Goal: Information Seeking & Learning: Find specific fact

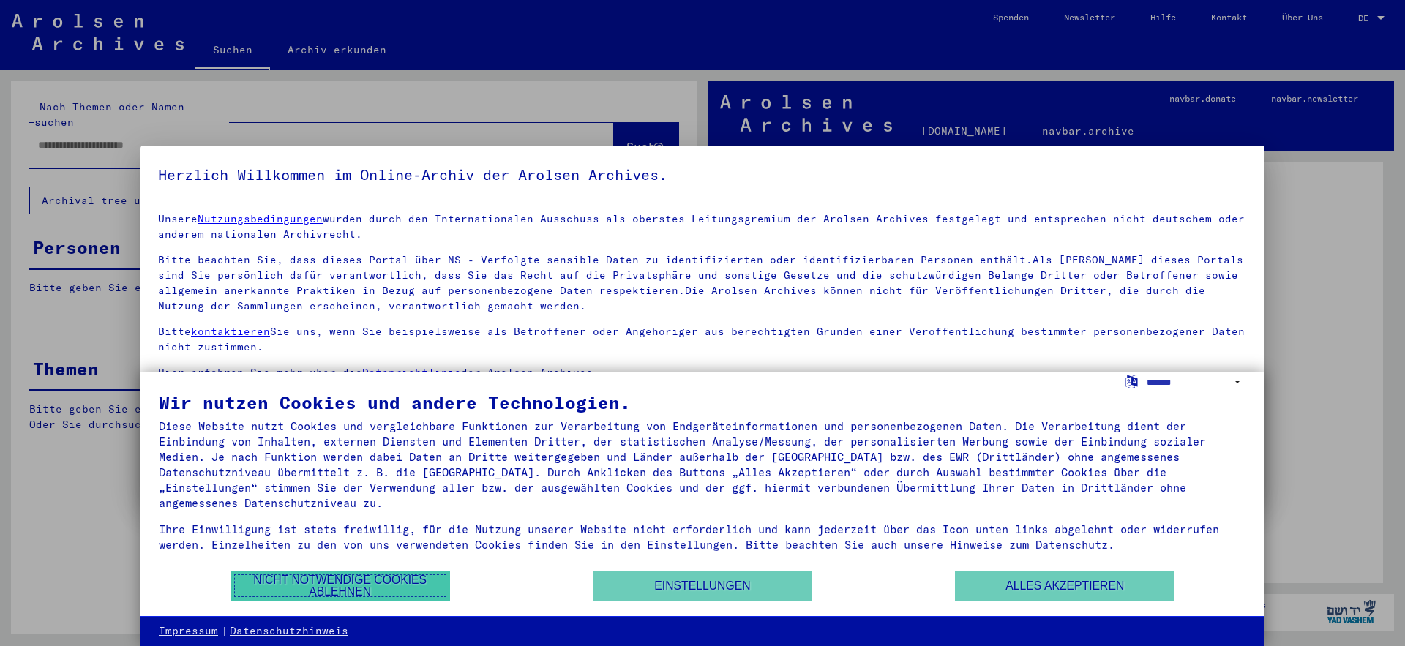
click at [299, 590] on button "Nicht notwendige Cookies ablehnen" at bounding box center [341, 586] width 220 height 30
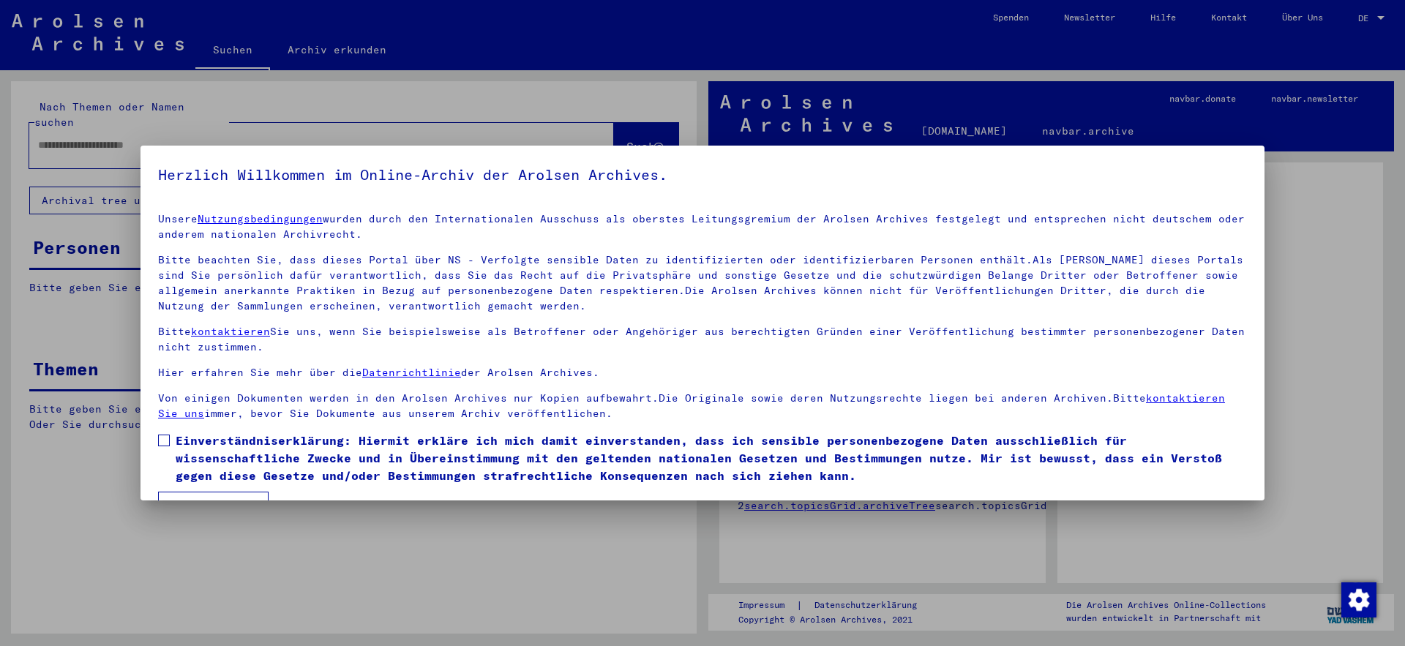
scroll to position [37, 0]
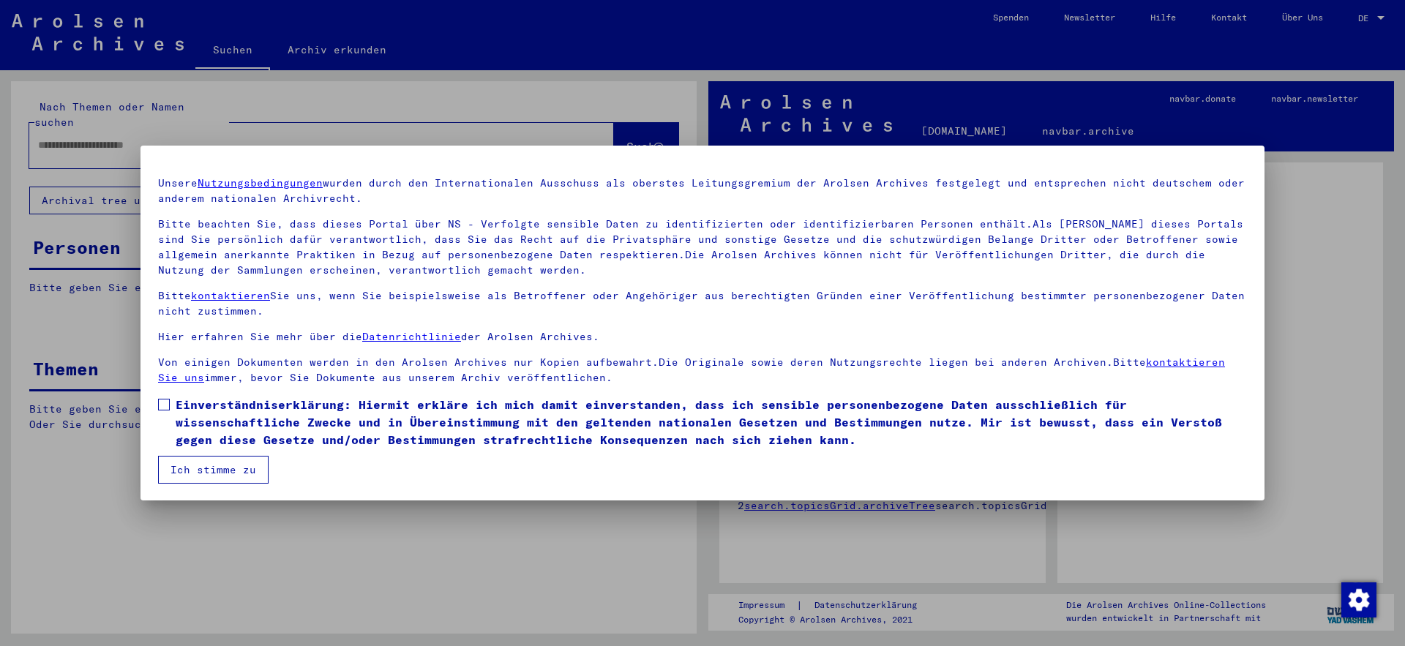
click at [168, 404] on span at bounding box center [164, 405] width 12 height 12
click at [231, 474] on button "Ich stimme zu" at bounding box center [213, 470] width 111 height 28
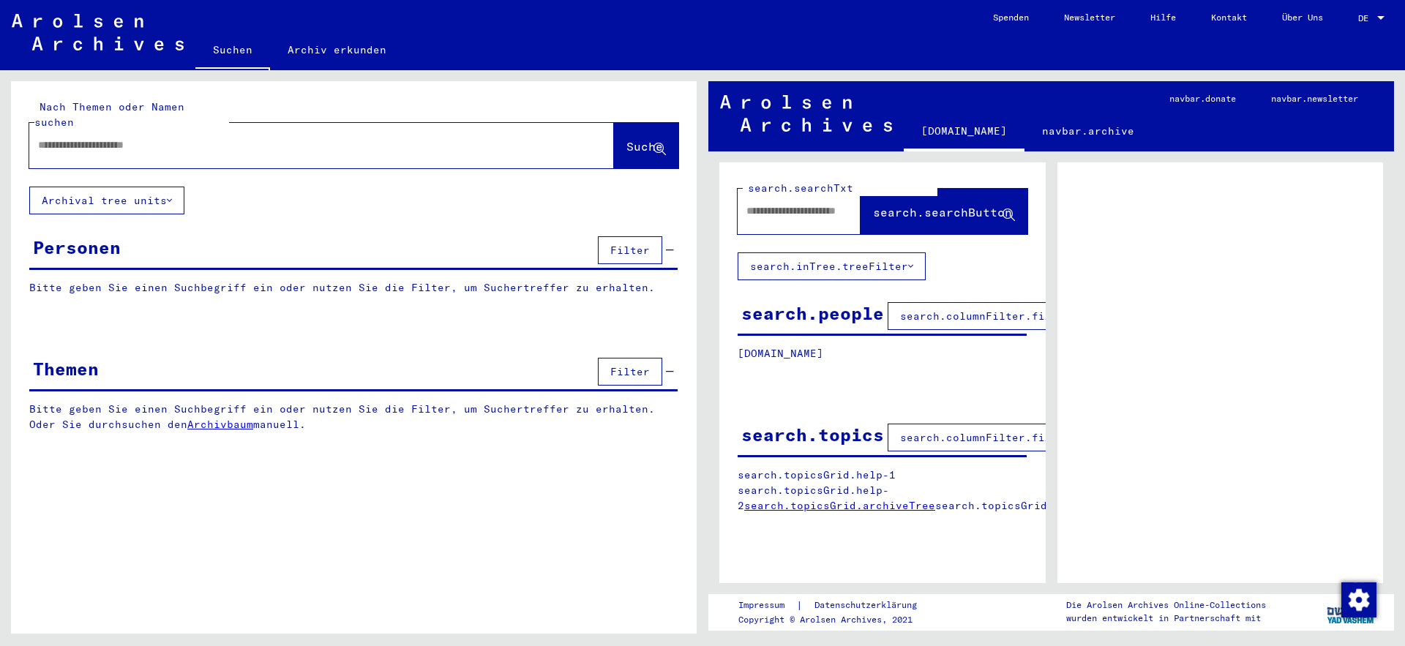
click at [1380, 19] on div at bounding box center [1380, 18] width 7 height 4
click at [1348, 26] on span "English" at bounding box center [1344, 25] width 36 height 11
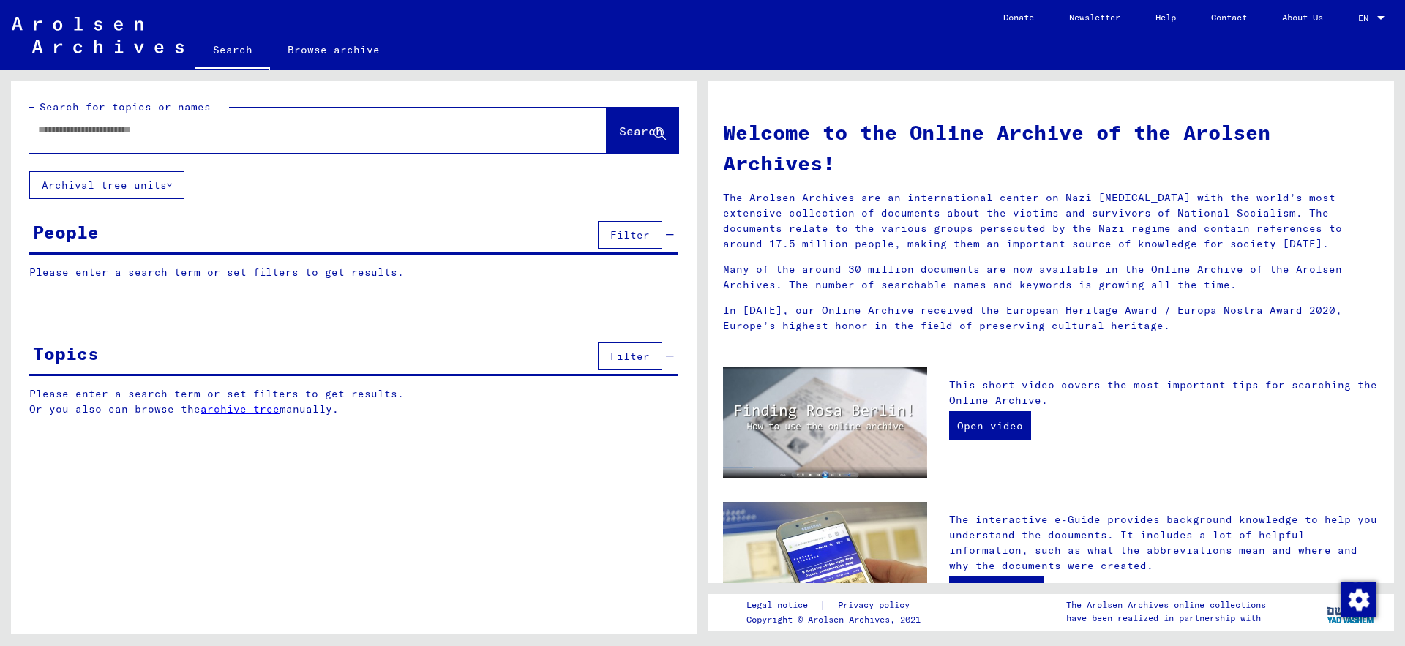
click at [83, 135] on input "text" at bounding box center [300, 129] width 525 height 15
type input "**********"
click at [629, 133] on span "Search" at bounding box center [641, 131] width 44 height 15
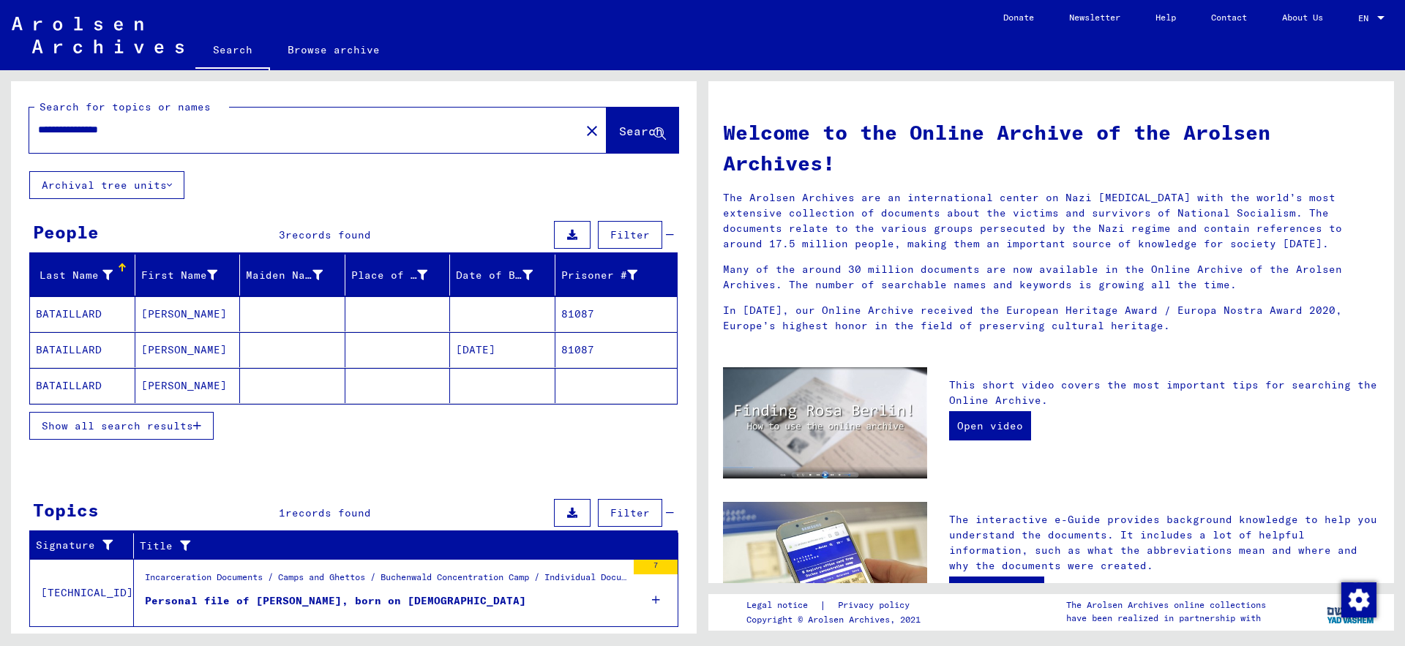
scroll to position [37, 0]
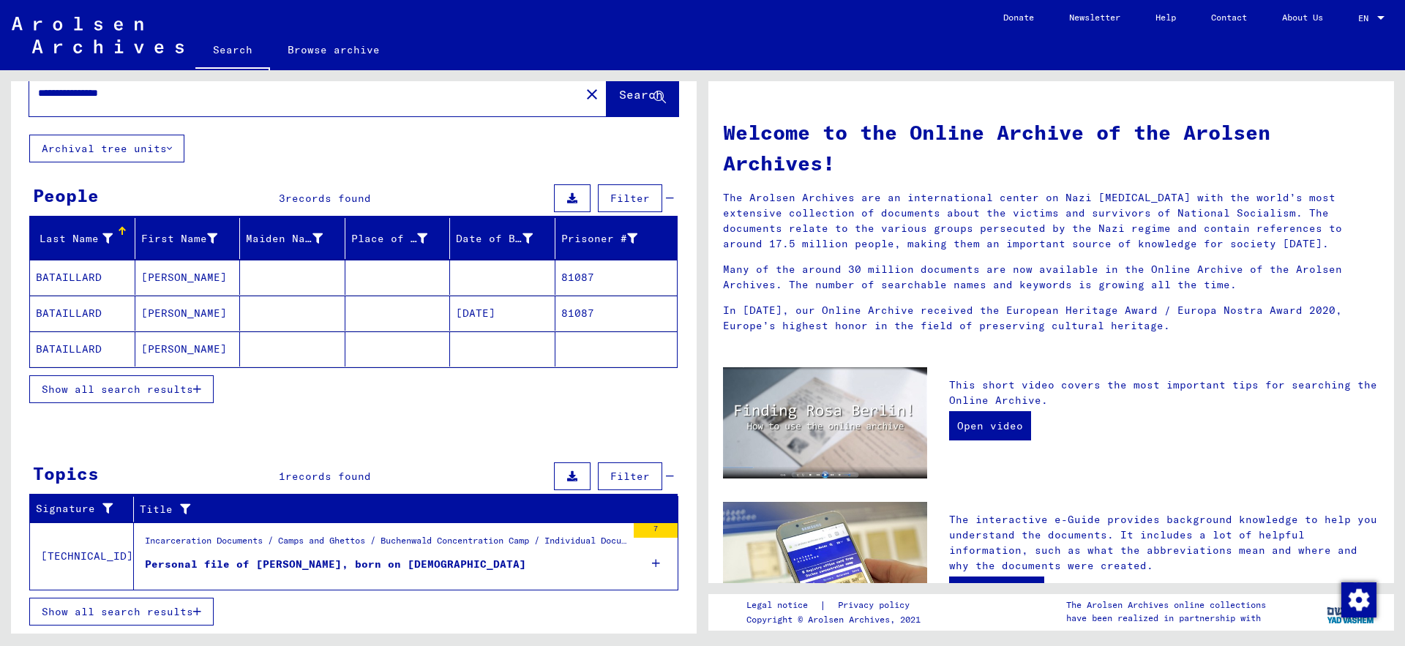
click at [563, 274] on mat-cell "81087" at bounding box center [616, 277] width 122 height 35
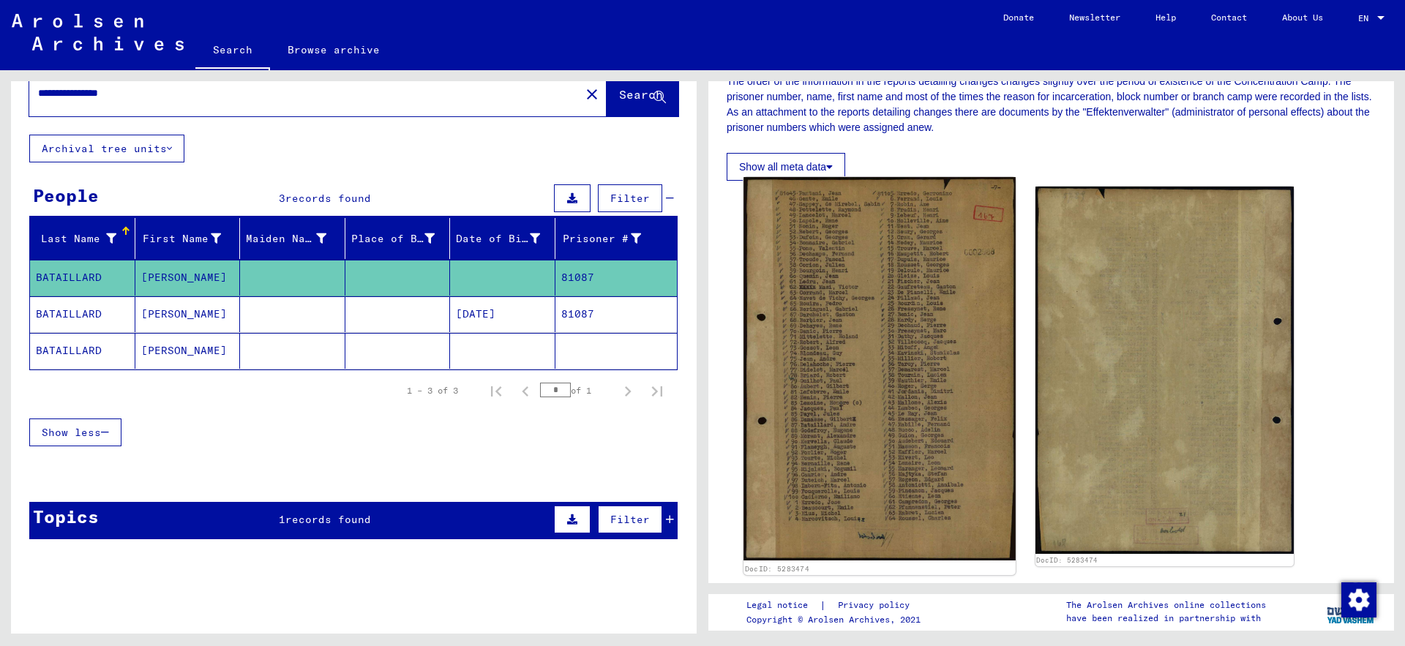
scroll to position [237, 0]
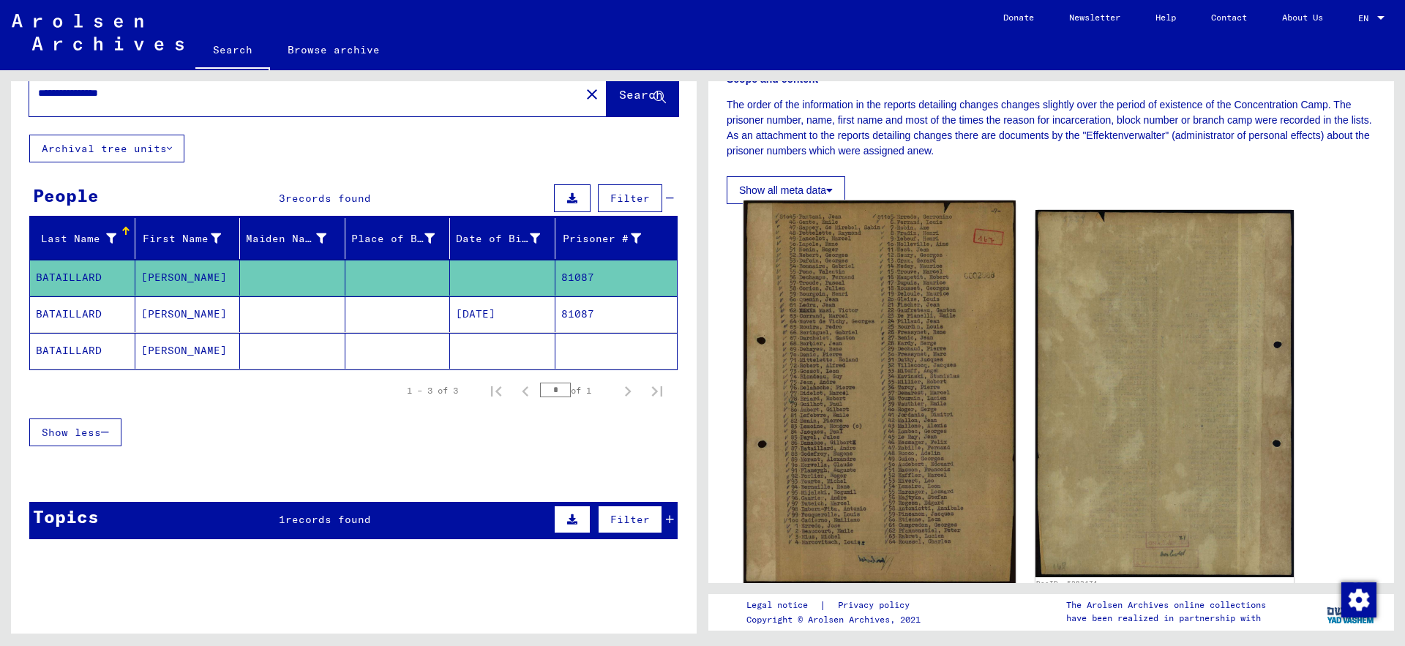
click at [864, 376] on img at bounding box center [880, 393] width 272 height 384
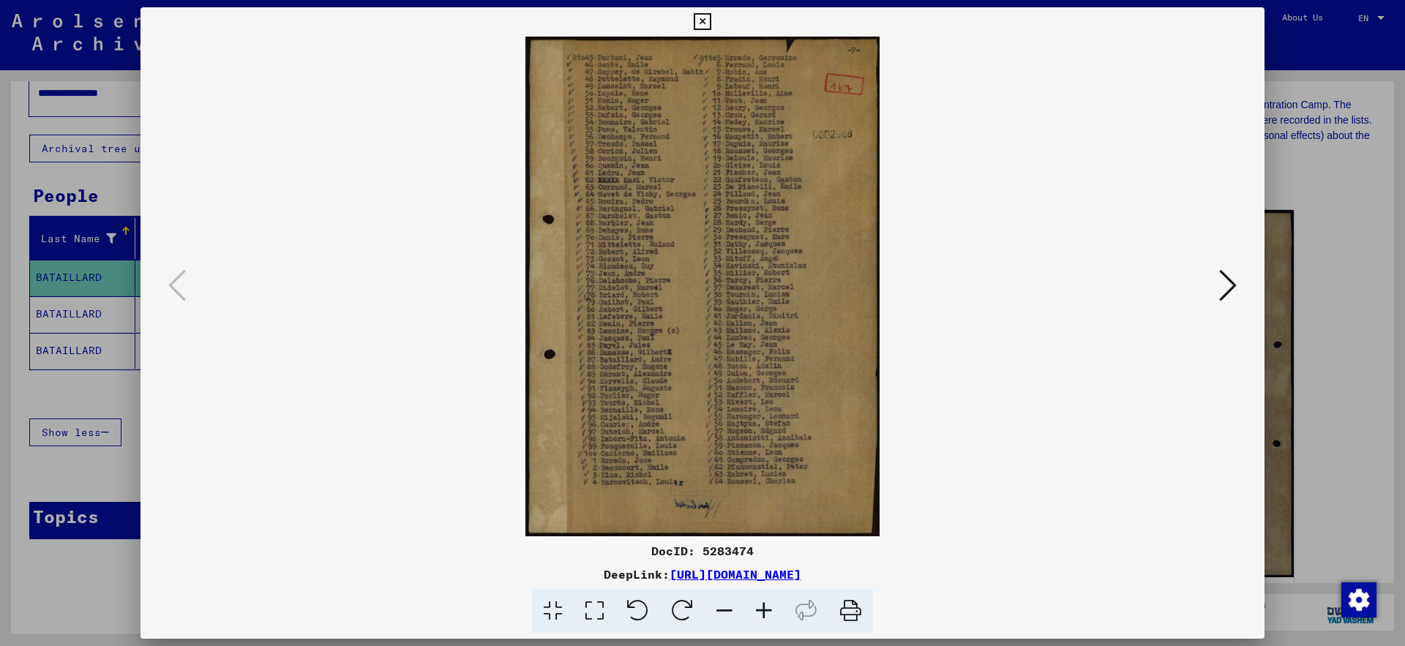
click at [765, 613] on icon at bounding box center [764, 611] width 40 height 45
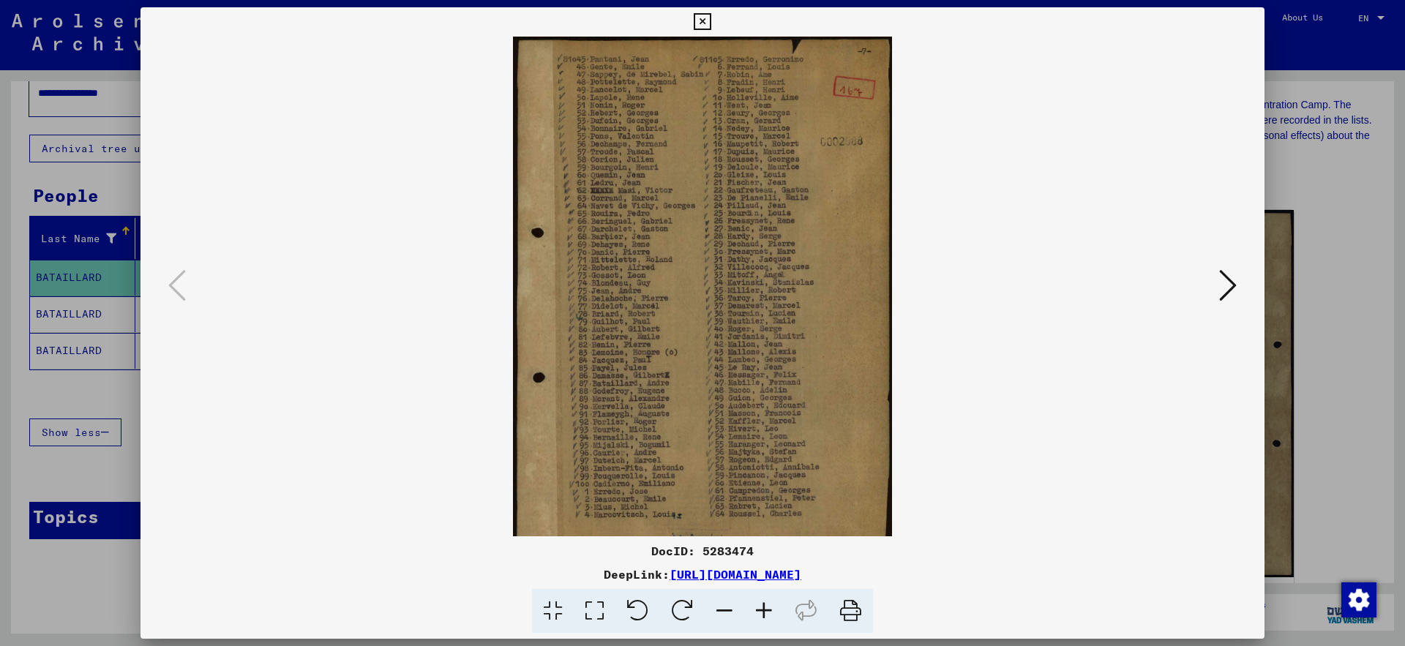
click at [765, 613] on icon at bounding box center [764, 611] width 40 height 45
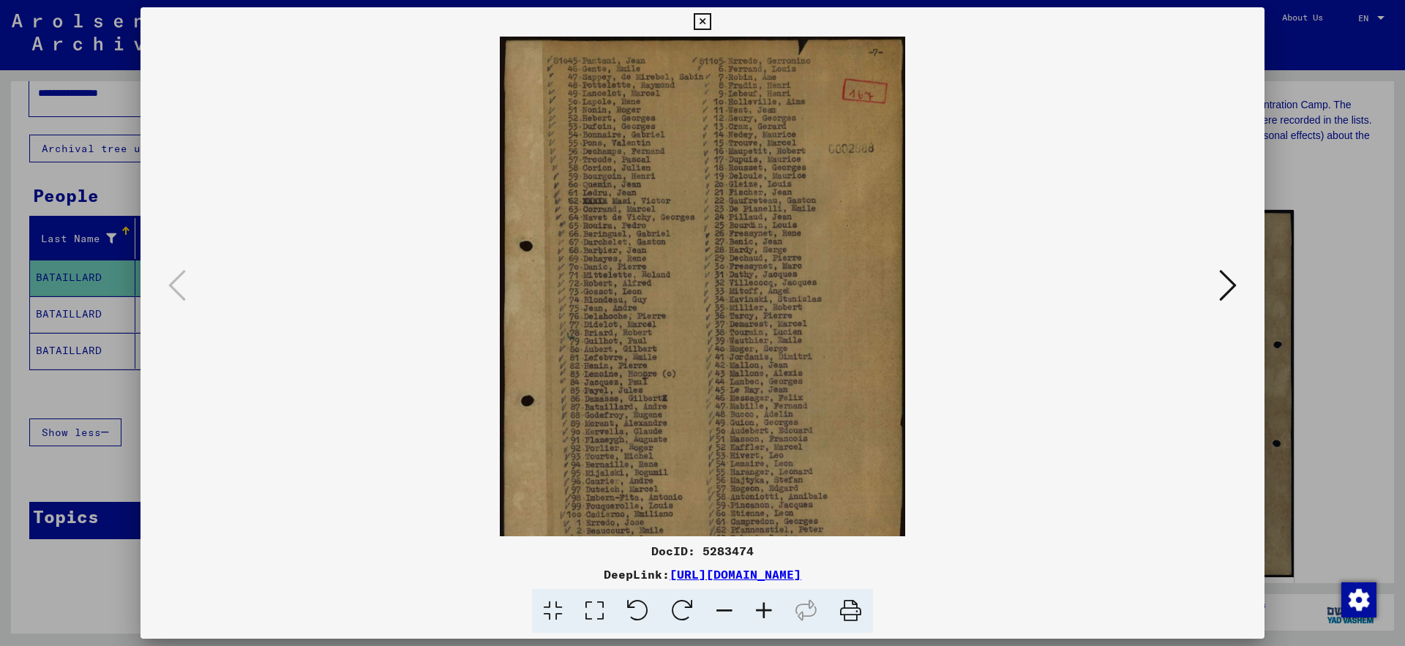
click at [765, 613] on icon at bounding box center [764, 611] width 40 height 45
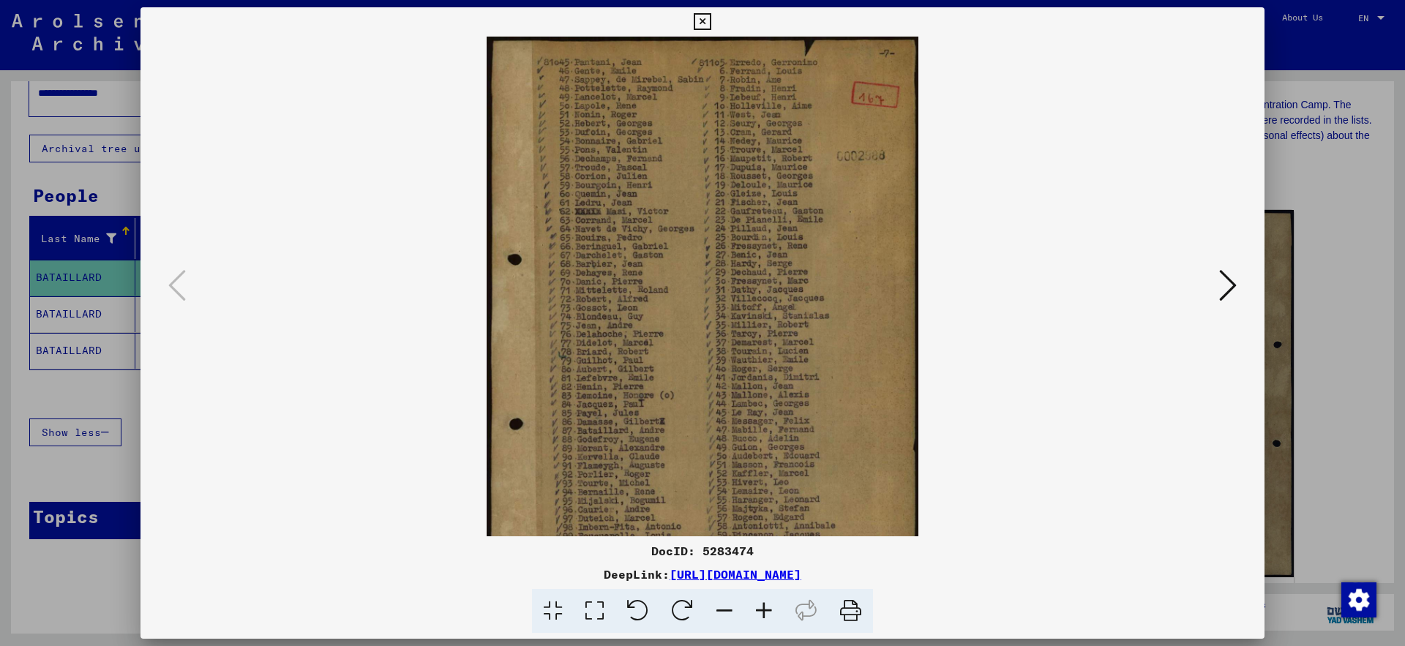
click at [765, 613] on icon at bounding box center [764, 611] width 40 height 45
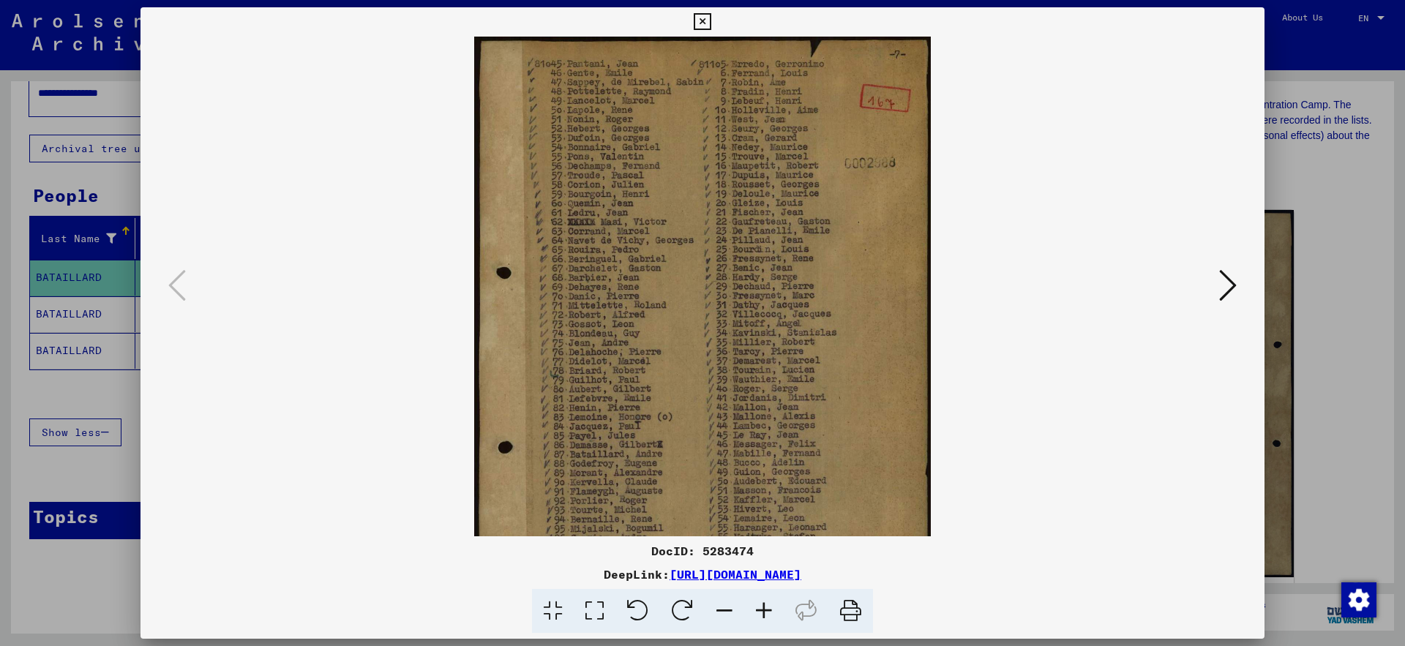
click at [765, 613] on icon at bounding box center [764, 611] width 40 height 45
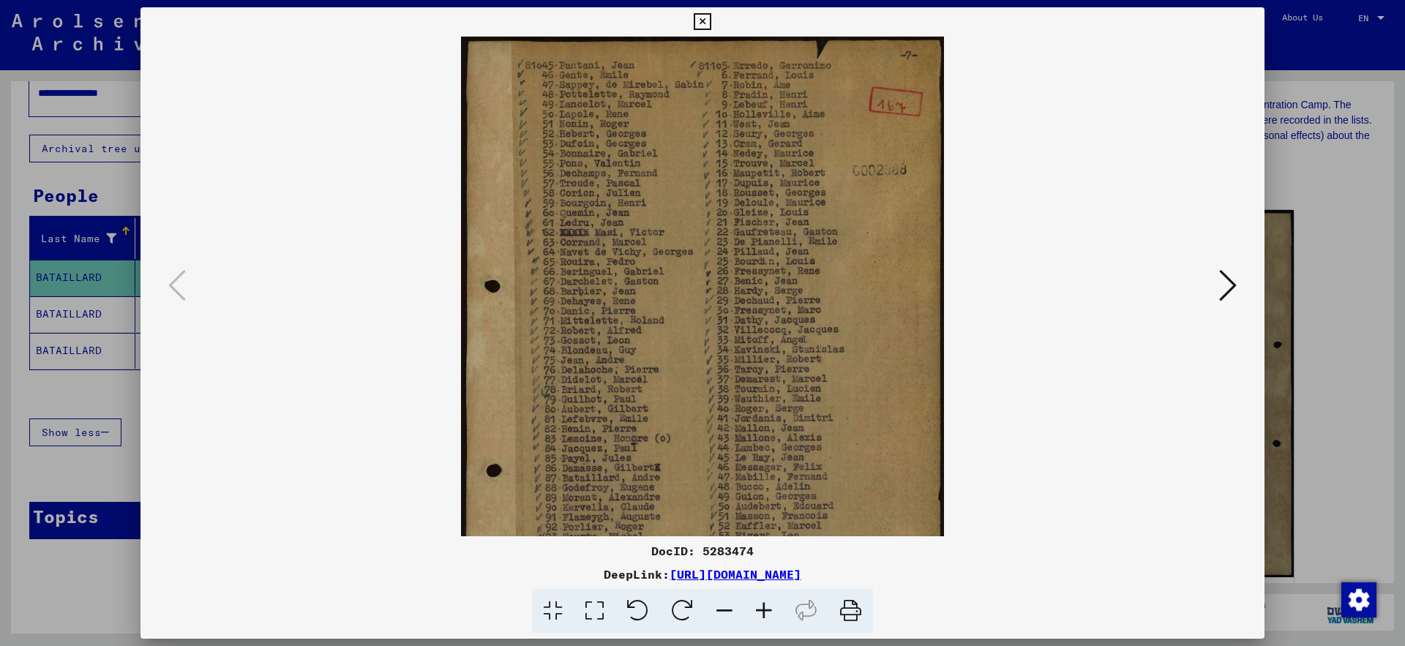
click at [765, 613] on icon at bounding box center [764, 611] width 40 height 45
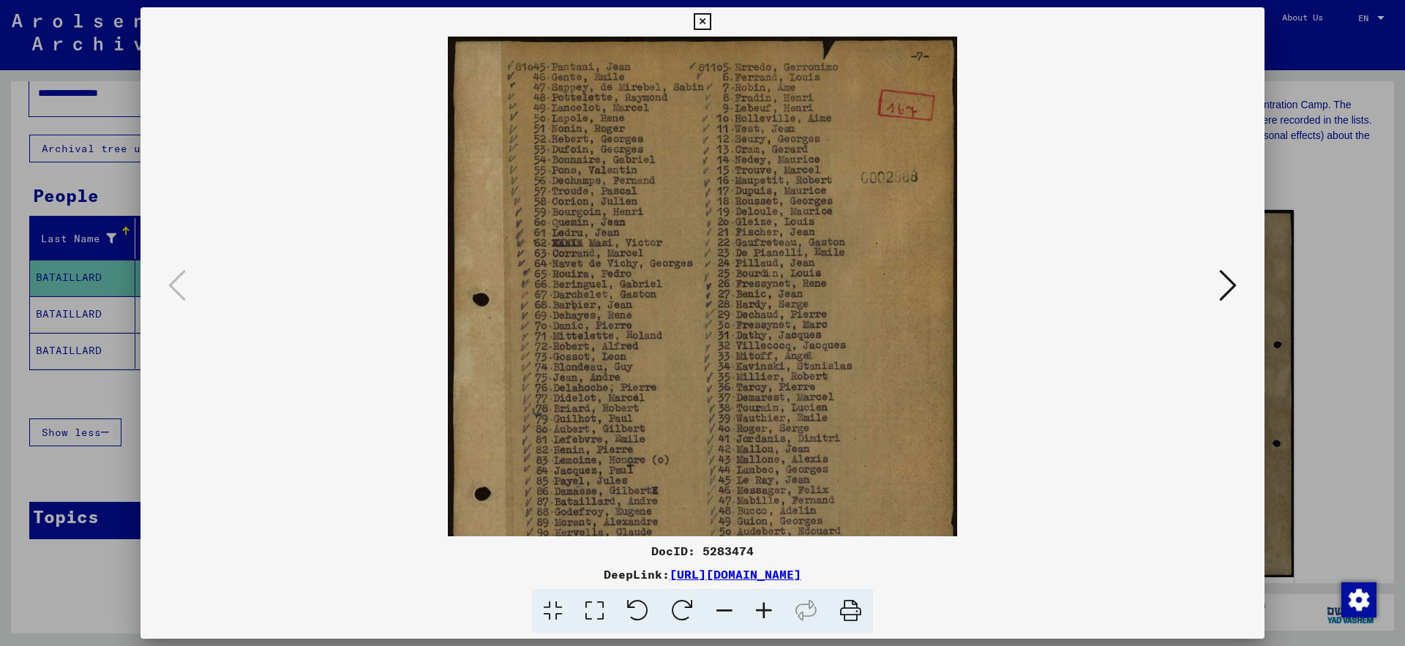
click at [765, 613] on icon at bounding box center [764, 611] width 40 height 45
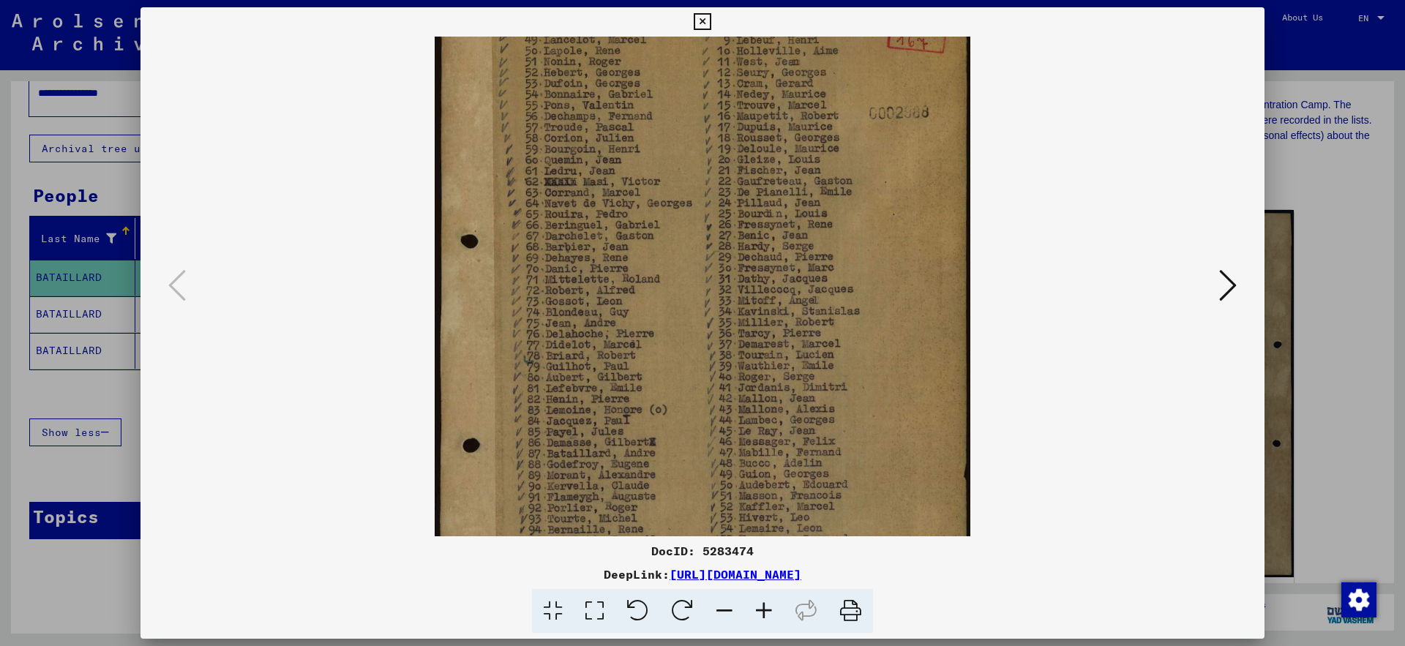
scroll to position [80, 0]
drag, startPoint x: 758, startPoint y: 309, endPoint x: 746, endPoint y: 231, distance: 79.3
click at [746, 231] on img at bounding box center [702, 335] width 535 height 756
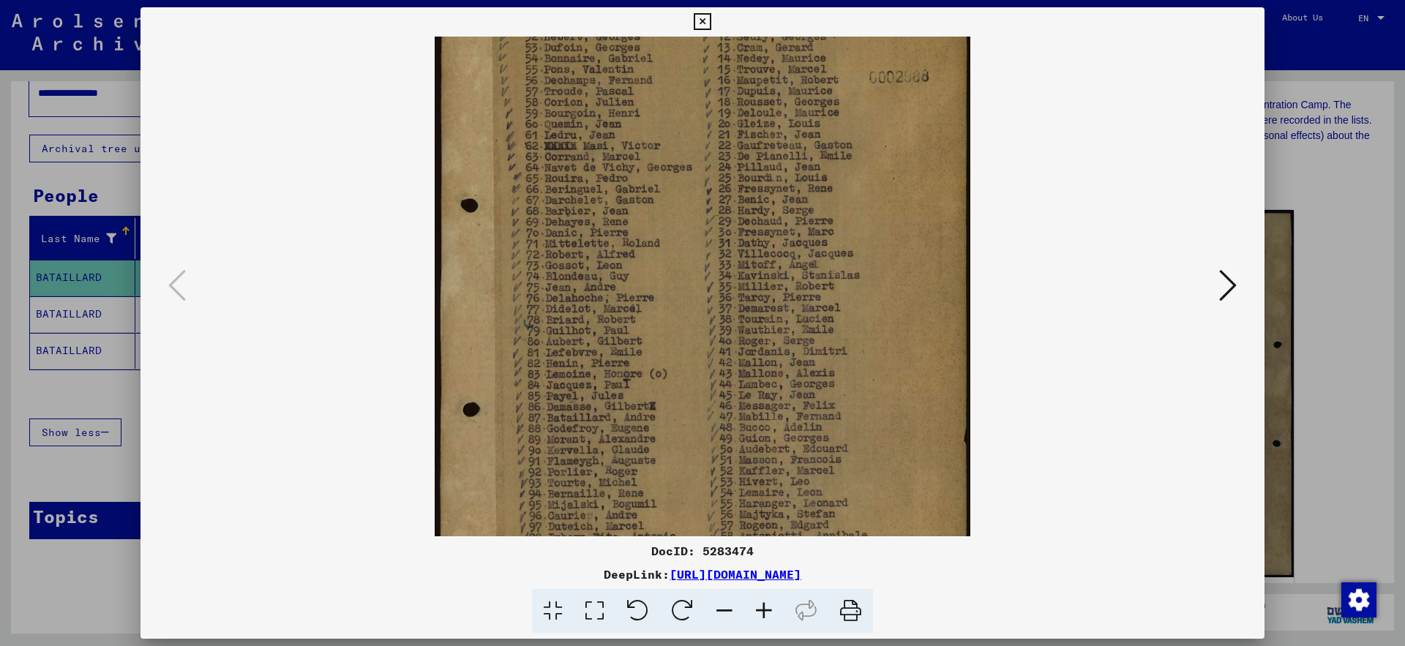
scroll to position [121, 0]
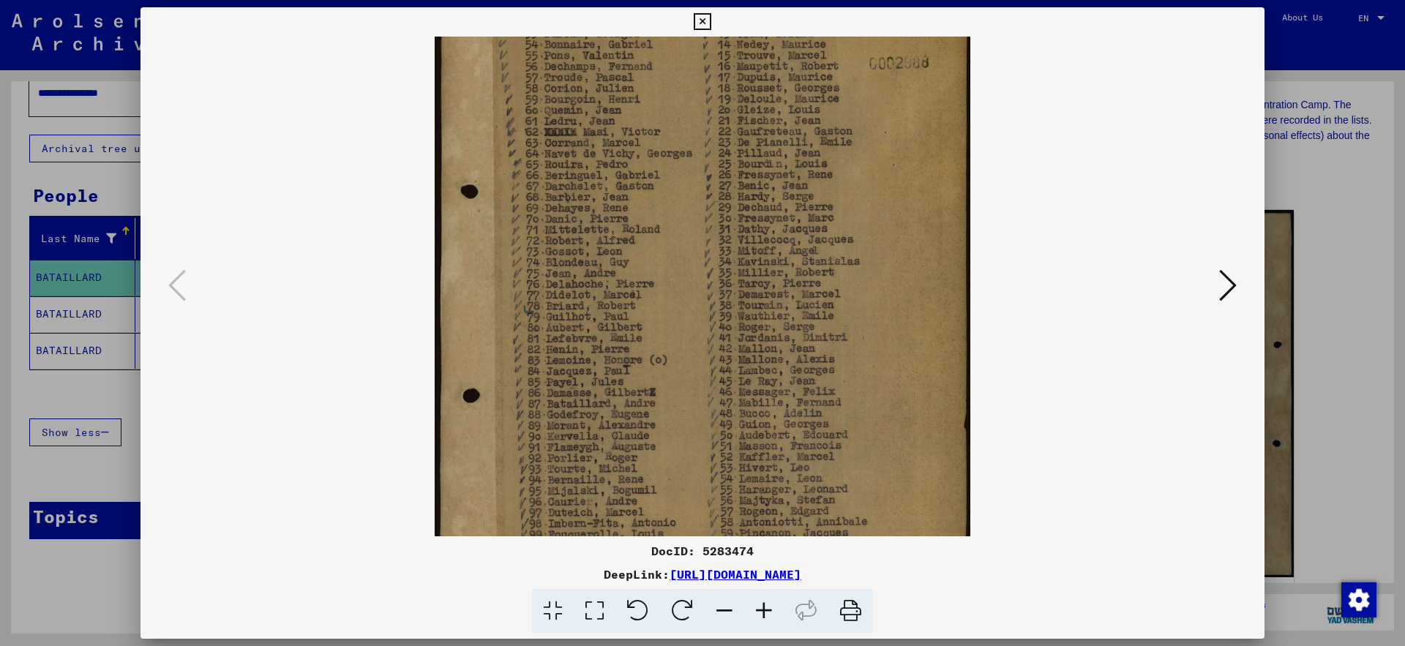
drag, startPoint x: 766, startPoint y: 284, endPoint x: 760, endPoint y: 242, distance: 42.1
click at [760, 242] on img at bounding box center [702, 293] width 535 height 756
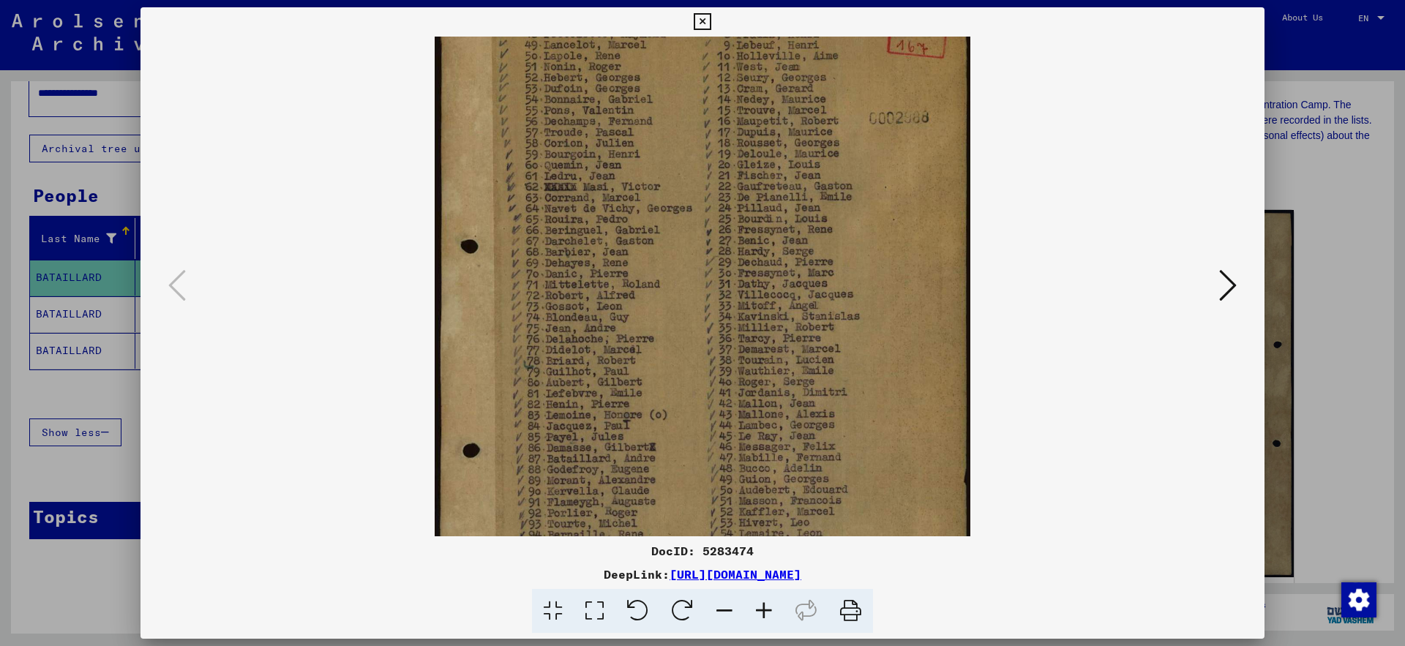
scroll to position [0, 0]
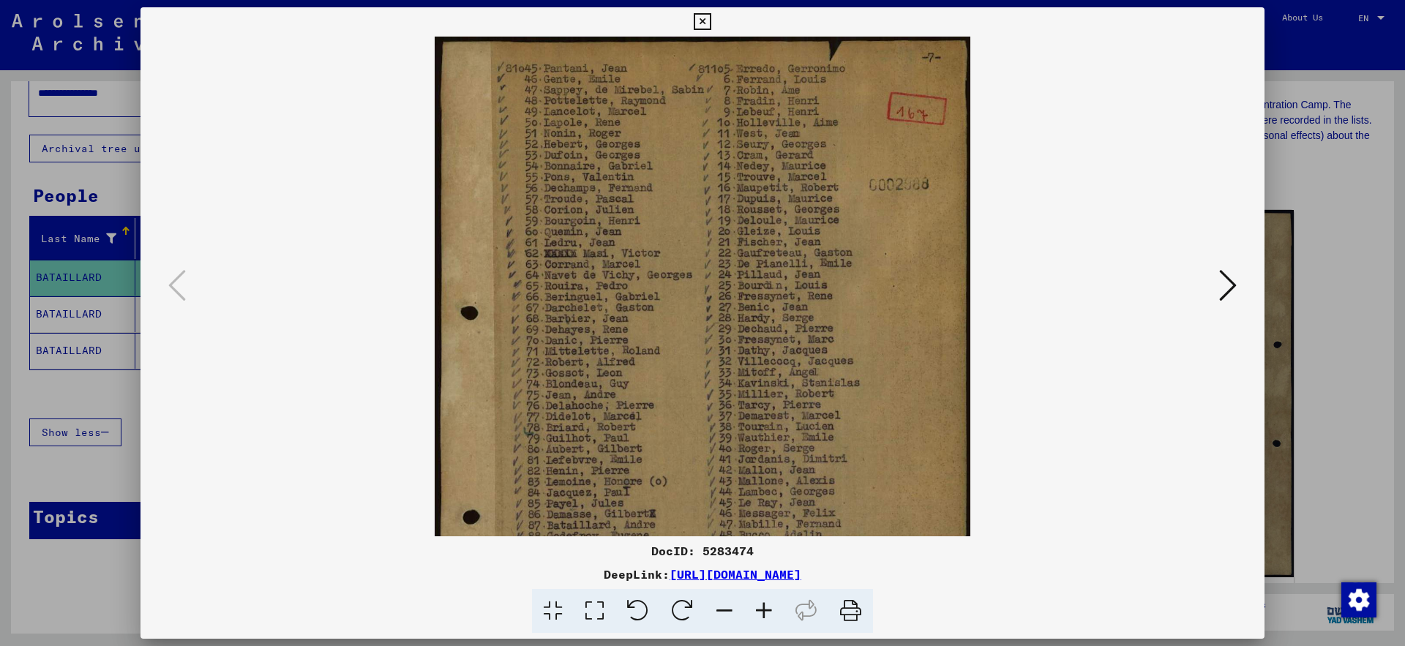
drag, startPoint x: 574, startPoint y: 233, endPoint x: 683, endPoint y: 637, distance: 418.5
click at [683, 637] on mat-dialog-container "DocID: 5283474 DeepLink: [URL][DOMAIN_NAME]" at bounding box center [703, 323] width 1124 height 632
click at [1232, 288] on icon at bounding box center [1228, 285] width 18 height 35
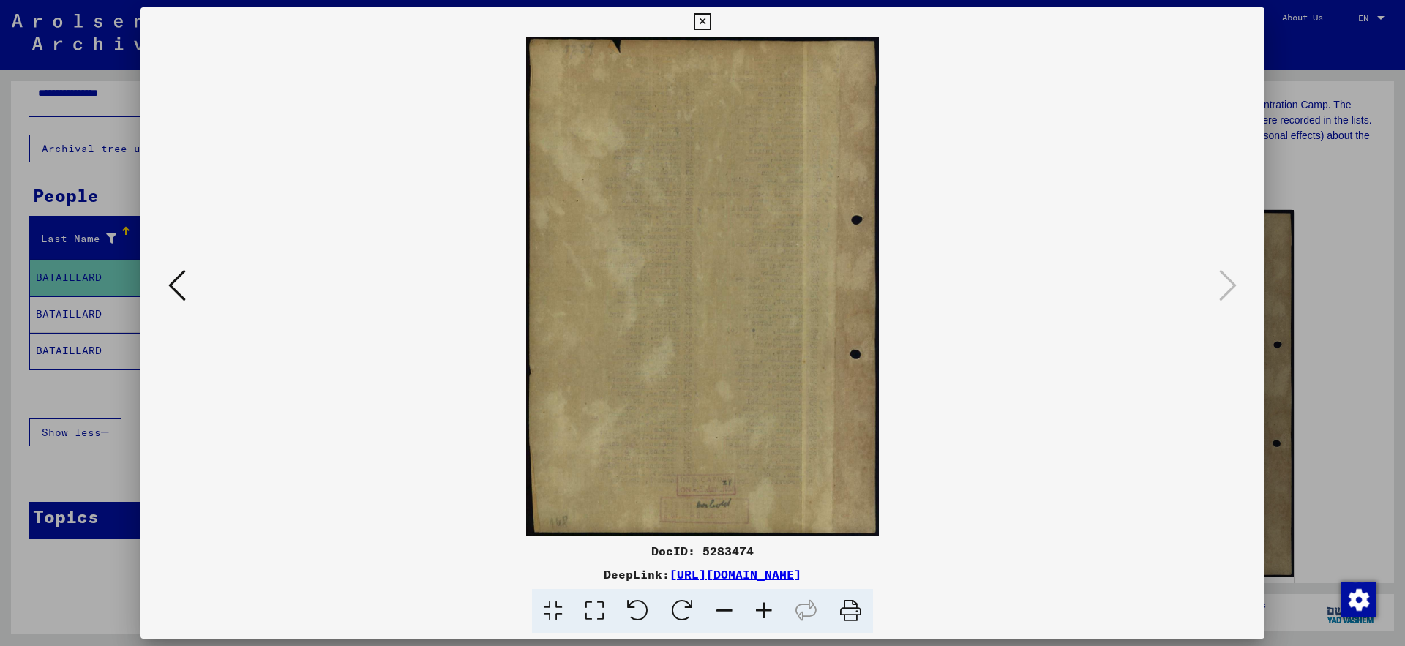
click at [168, 283] on icon at bounding box center [177, 285] width 18 height 35
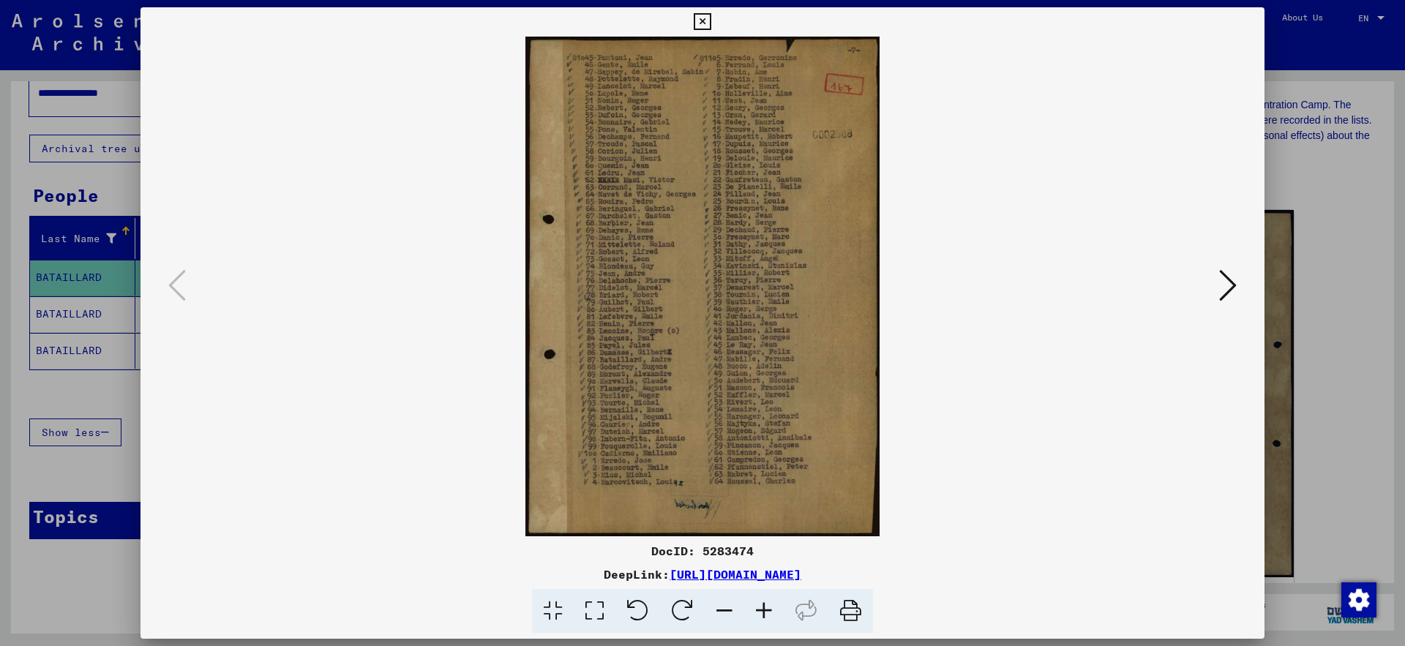
click at [711, 20] on icon at bounding box center [702, 22] width 17 height 18
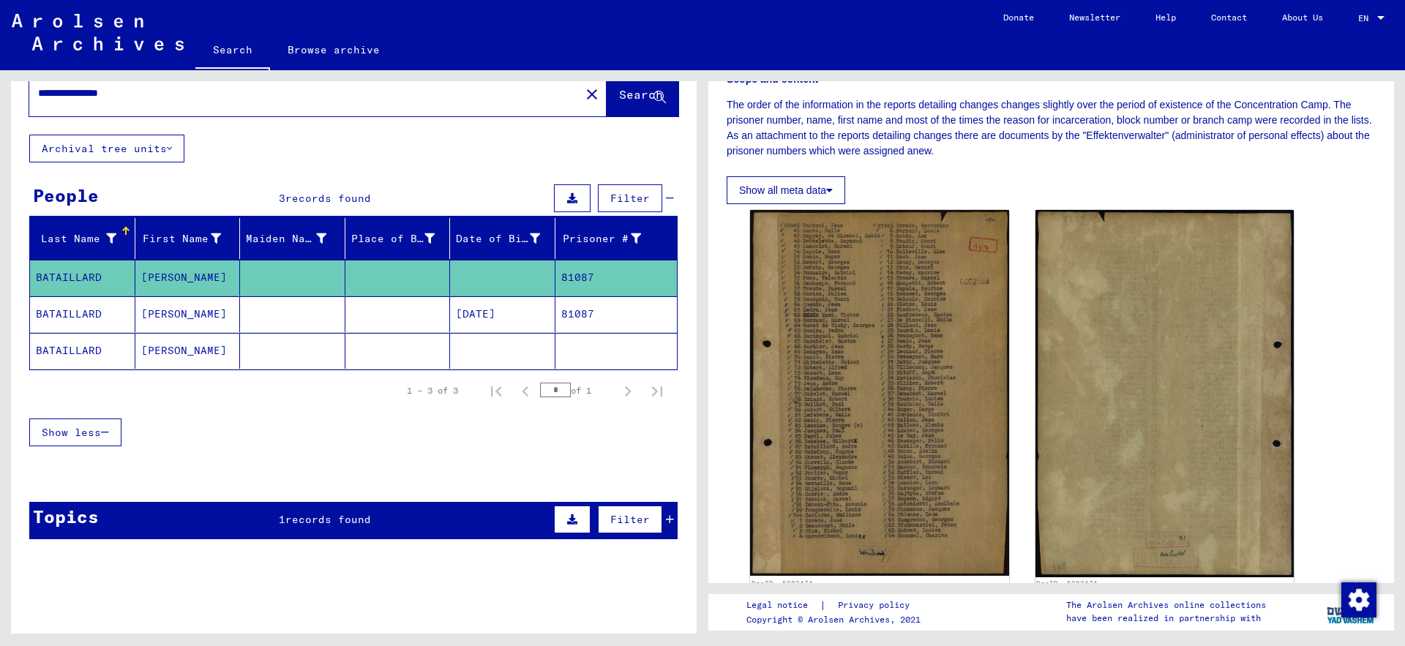
click at [574, 318] on mat-cell "81087" at bounding box center [616, 314] width 122 height 36
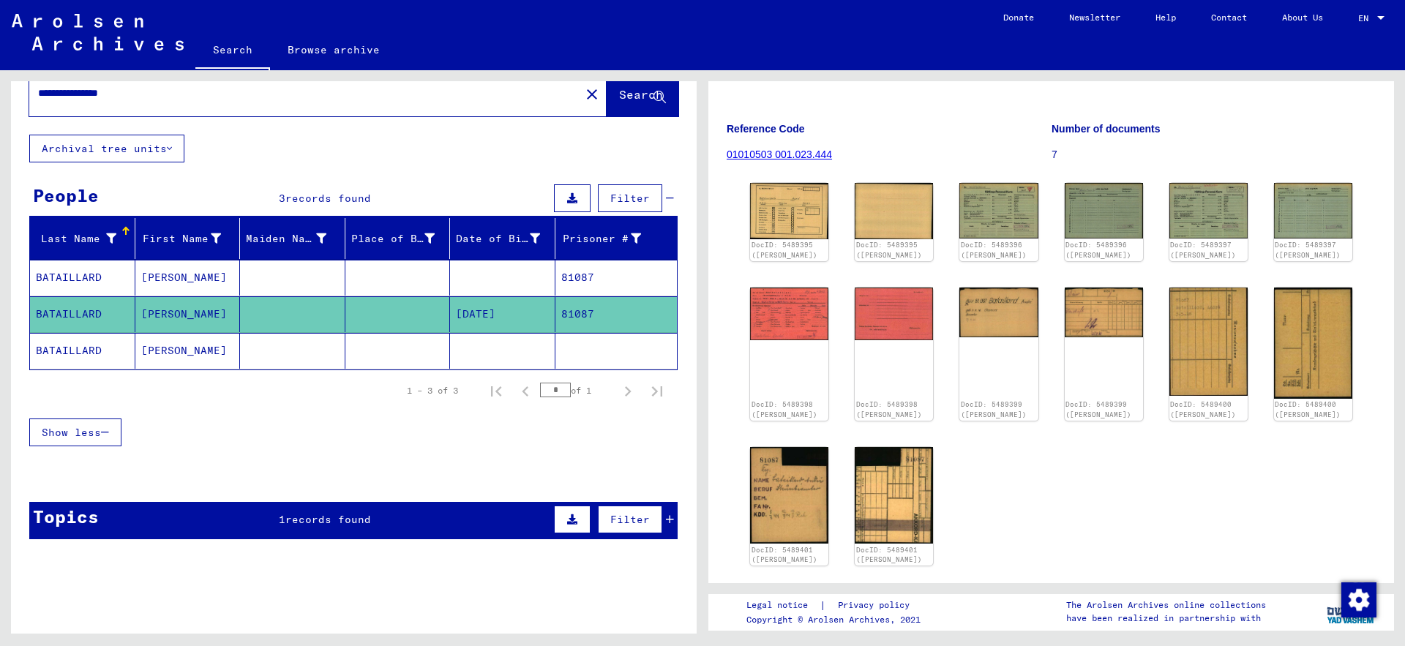
scroll to position [116, 0]
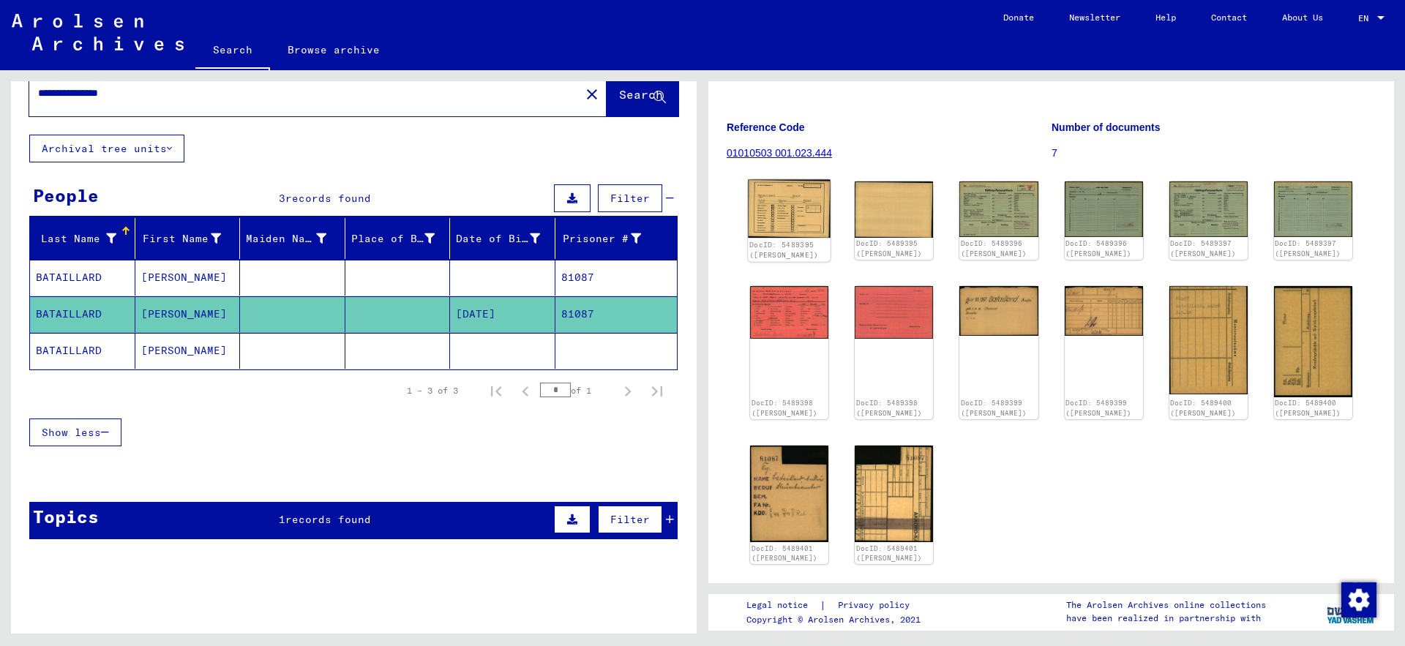
click at [771, 202] on img at bounding box center [789, 209] width 83 height 59
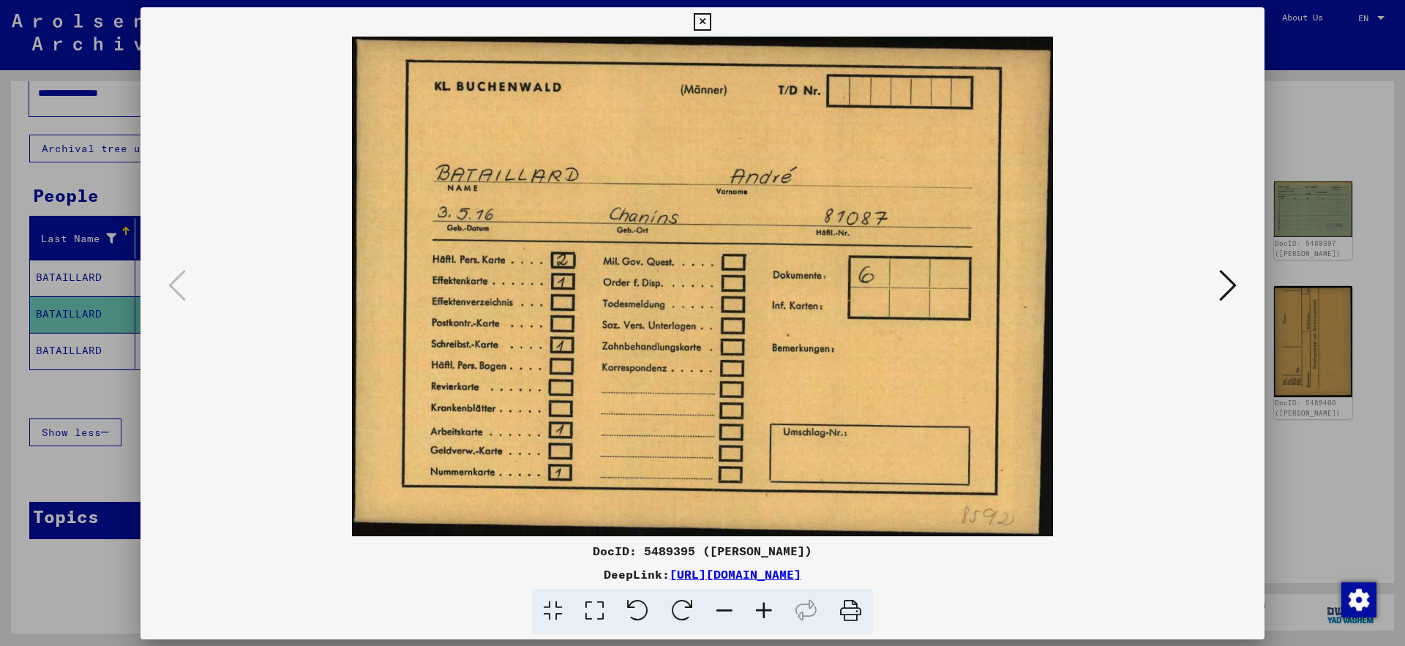
click at [771, 202] on img at bounding box center [702, 287] width 1025 height 500
click at [1233, 286] on icon at bounding box center [1228, 285] width 18 height 35
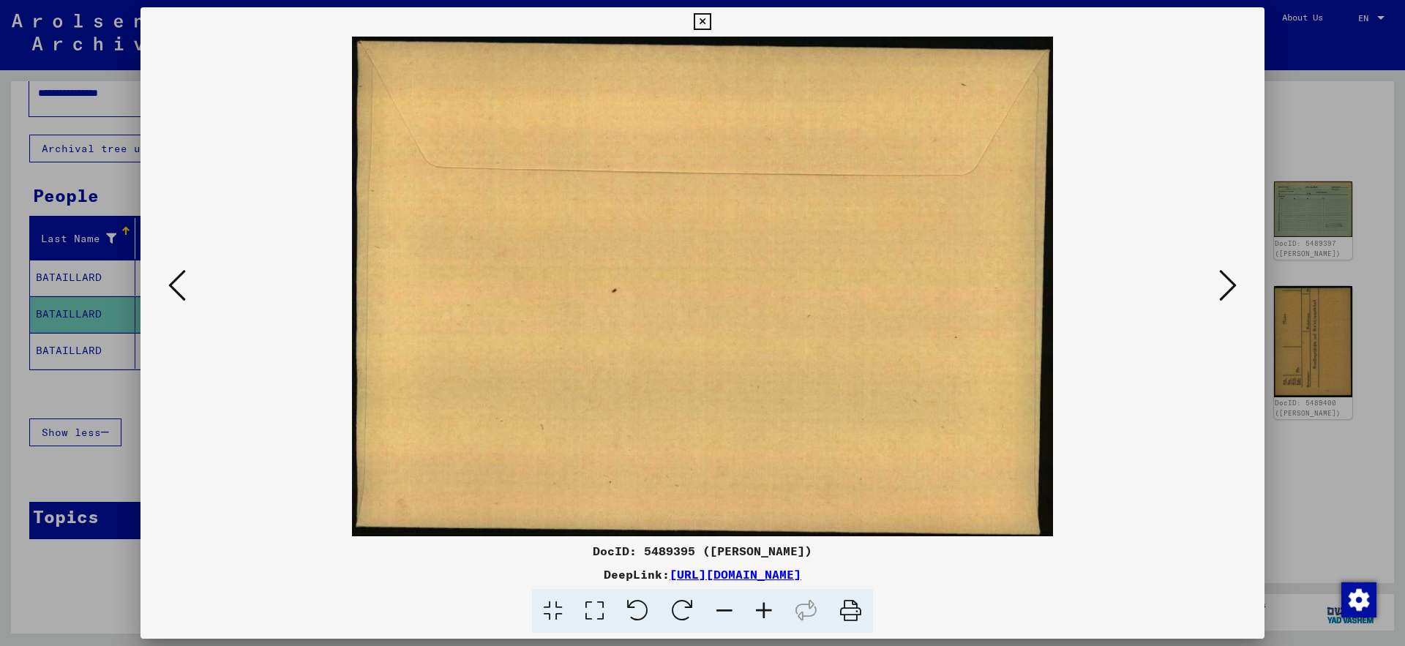
click at [1233, 286] on icon at bounding box center [1228, 285] width 18 height 35
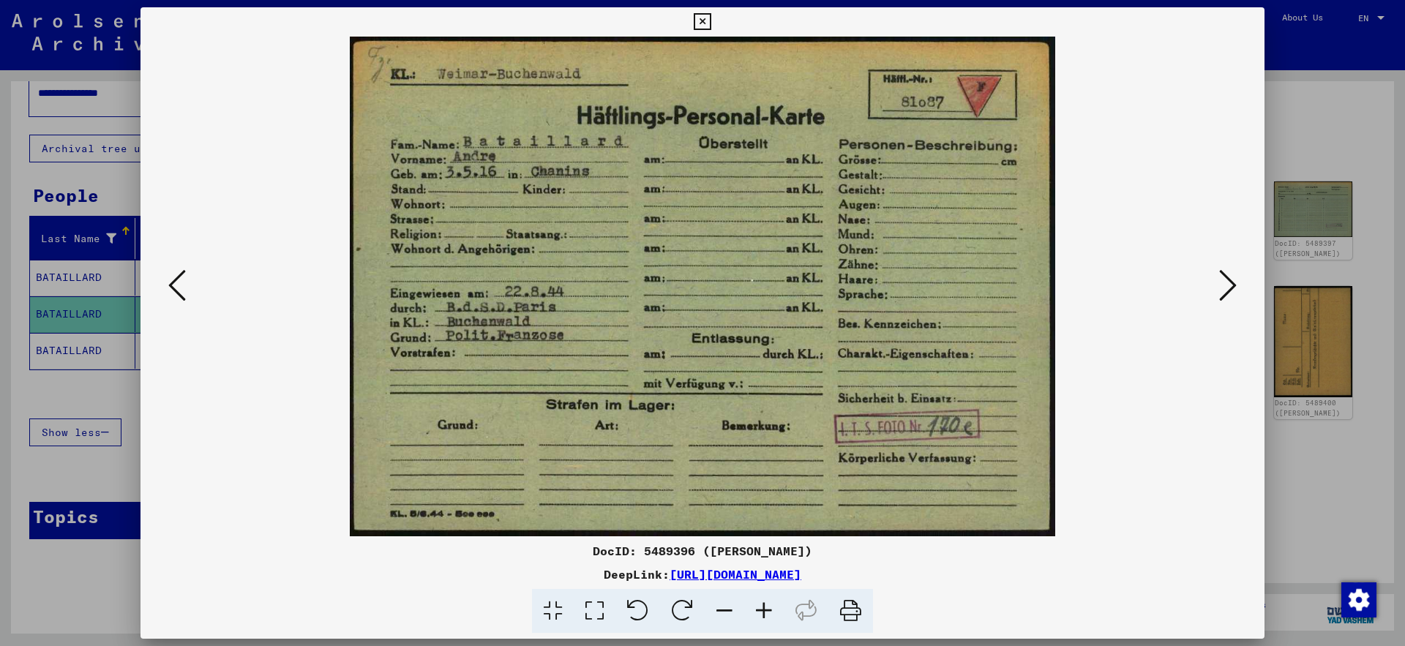
click at [1235, 285] on icon at bounding box center [1228, 285] width 18 height 35
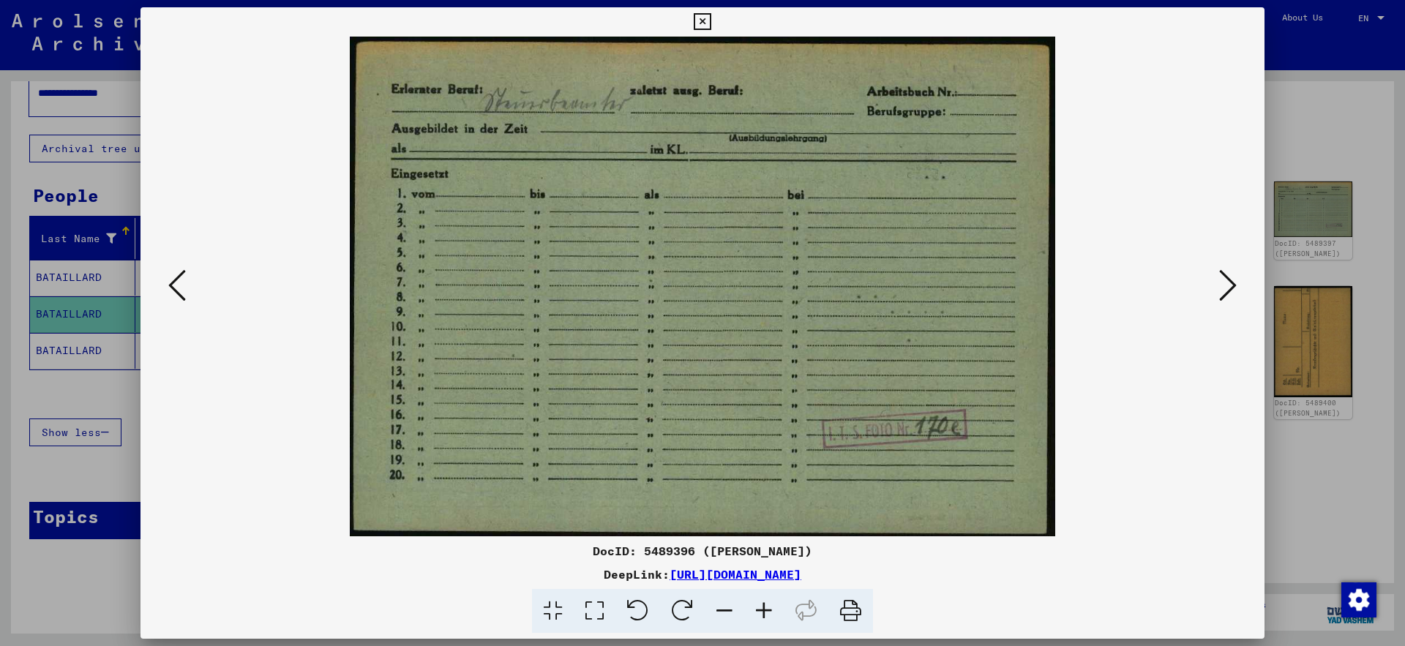
click at [1235, 285] on icon at bounding box center [1228, 285] width 18 height 35
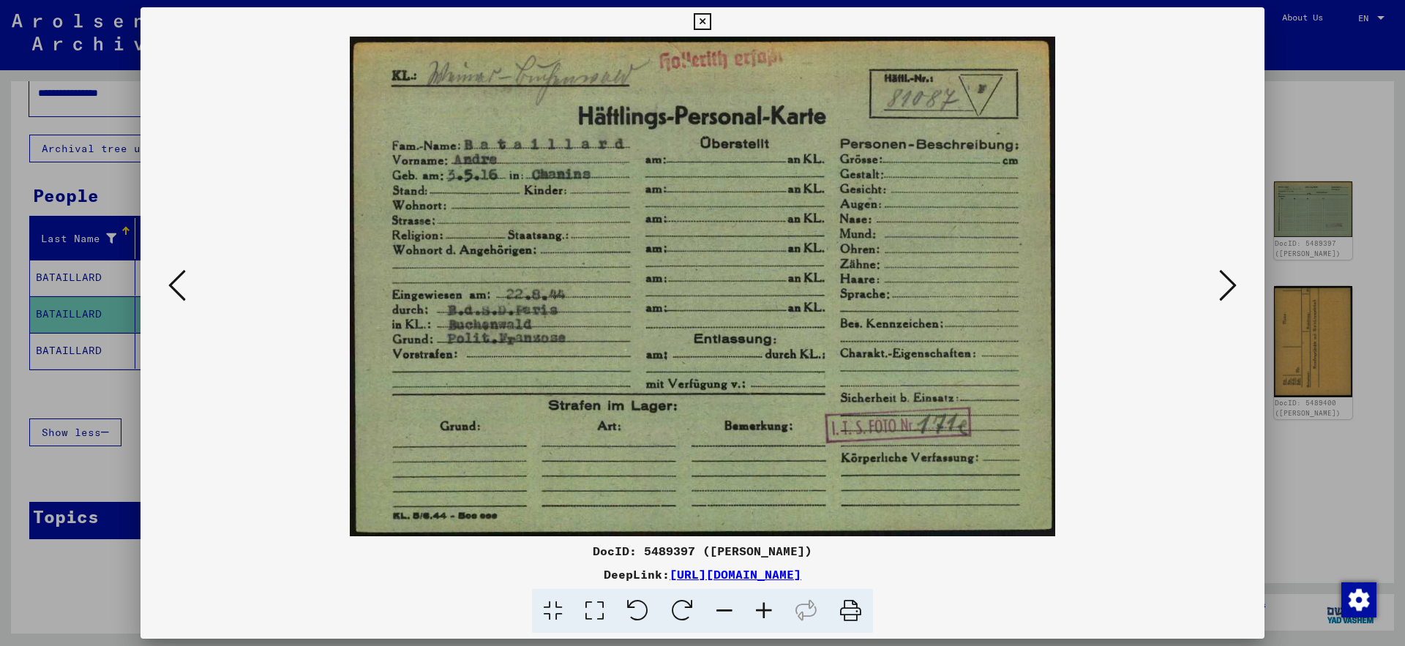
click at [1235, 285] on icon at bounding box center [1228, 285] width 18 height 35
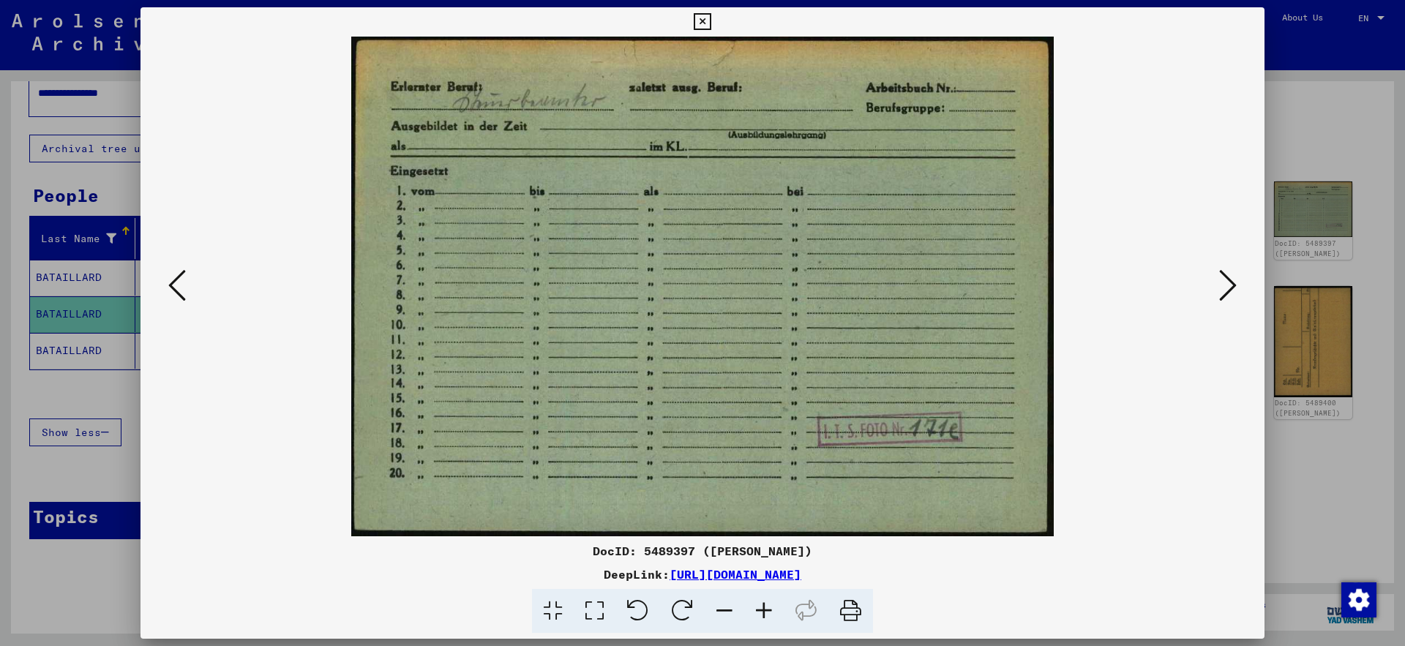
click at [1235, 285] on icon at bounding box center [1228, 285] width 18 height 35
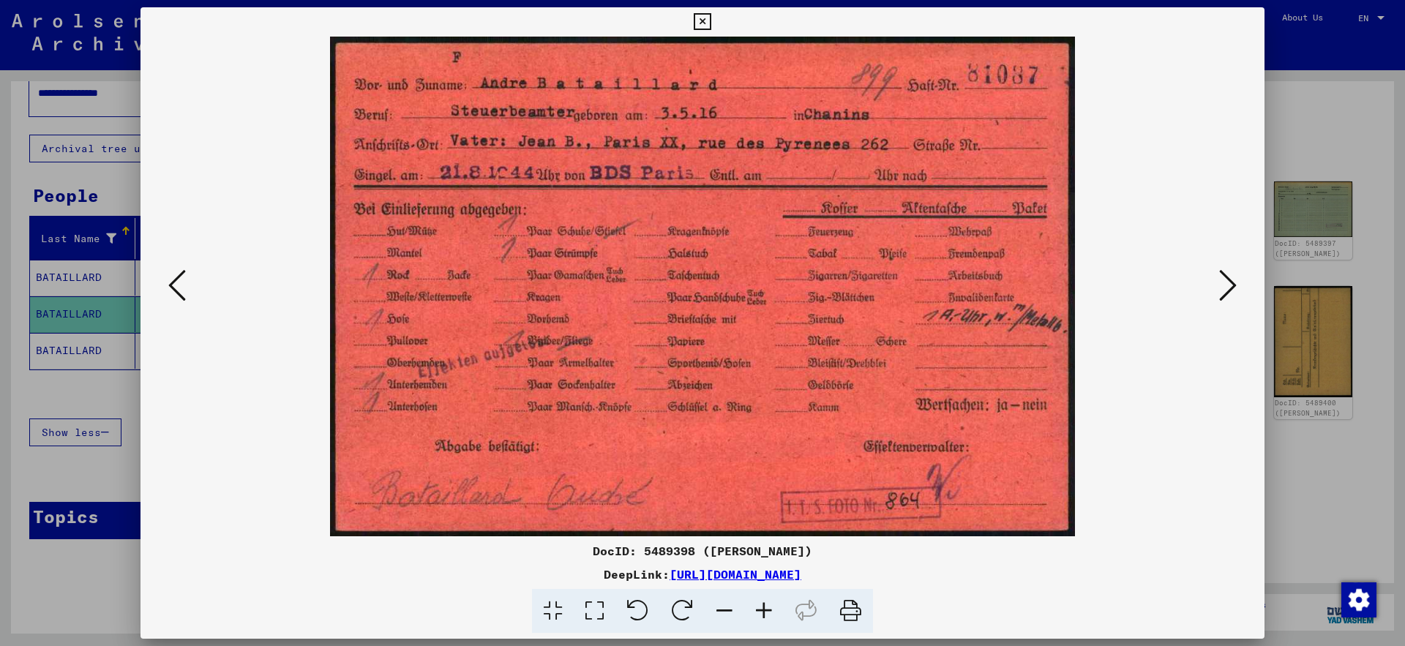
click at [1235, 285] on icon at bounding box center [1228, 285] width 18 height 35
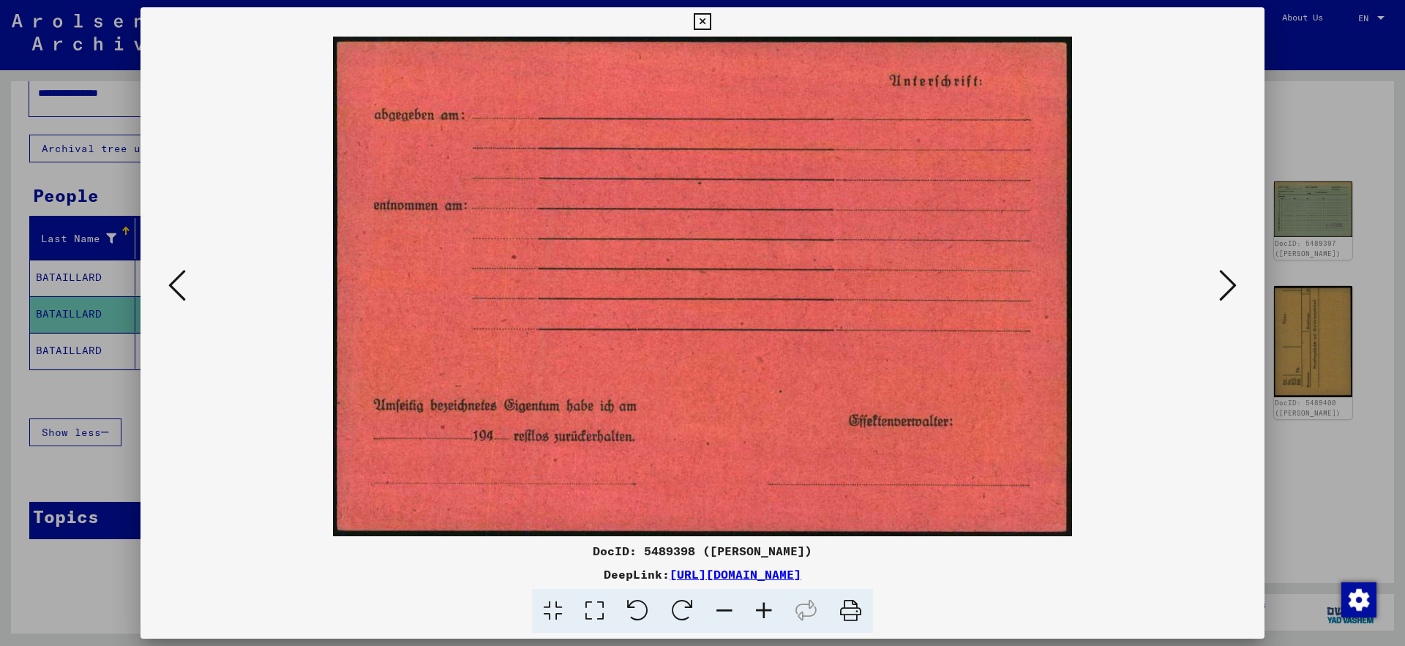
click at [1235, 285] on icon at bounding box center [1228, 285] width 18 height 35
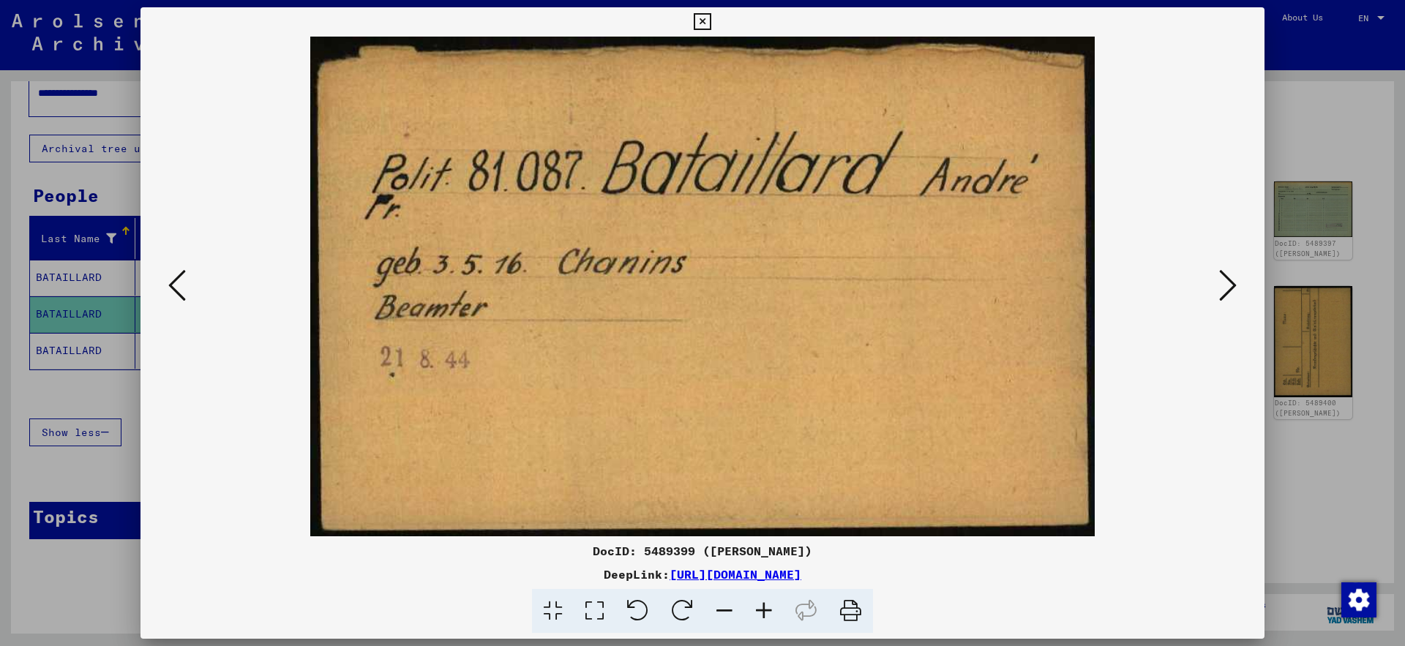
click at [1235, 285] on icon at bounding box center [1228, 285] width 18 height 35
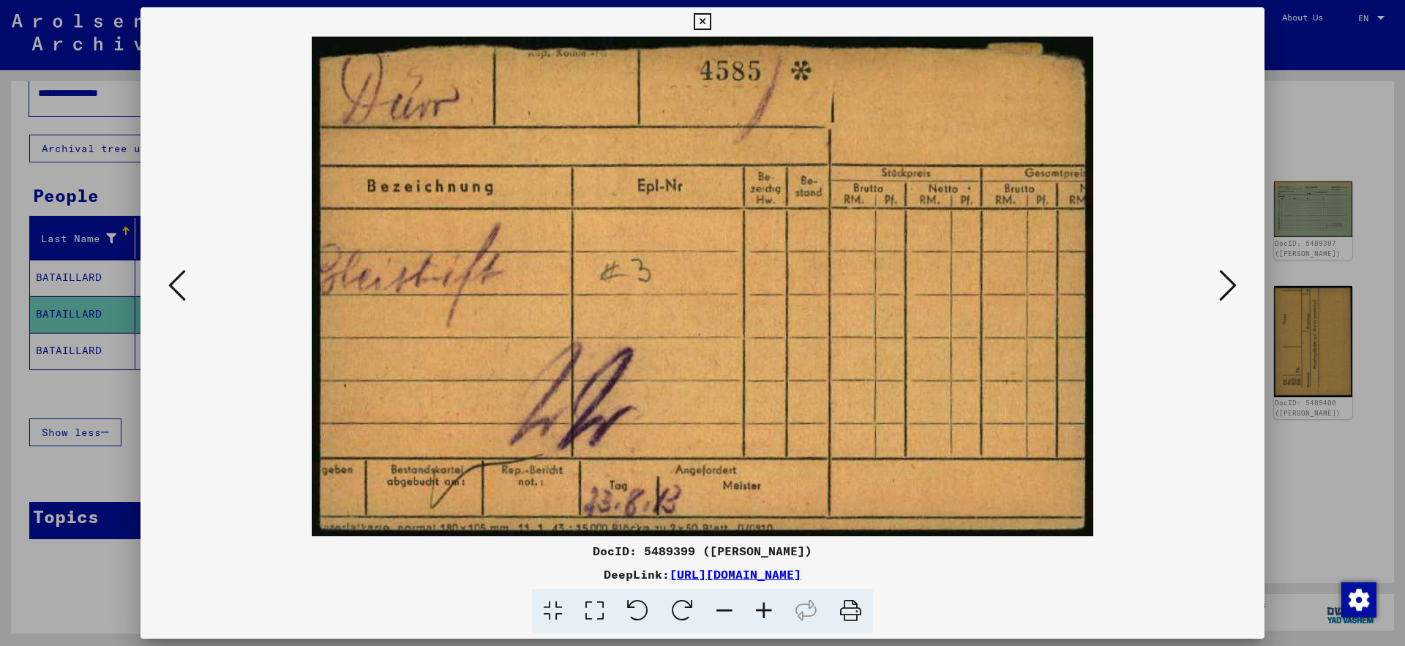
click at [1235, 285] on icon at bounding box center [1228, 285] width 18 height 35
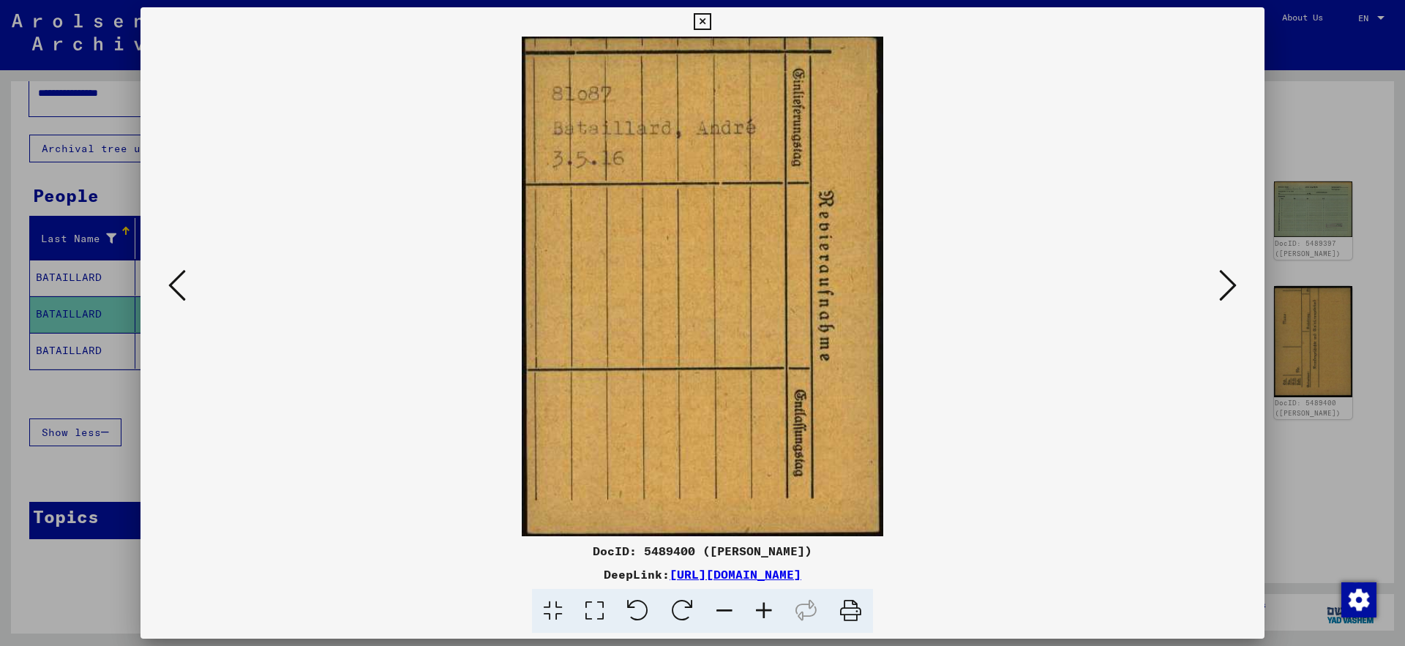
click at [1235, 285] on icon at bounding box center [1228, 285] width 18 height 35
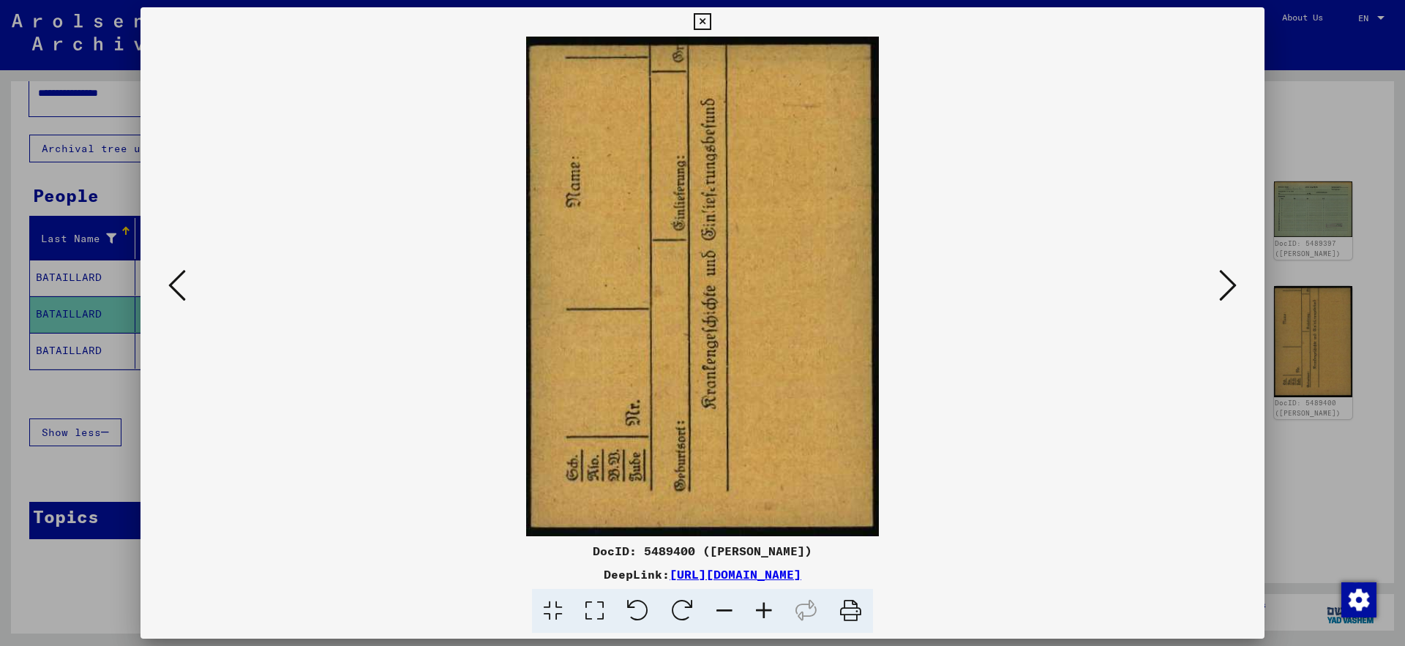
click at [1235, 285] on icon at bounding box center [1228, 285] width 18 height 35
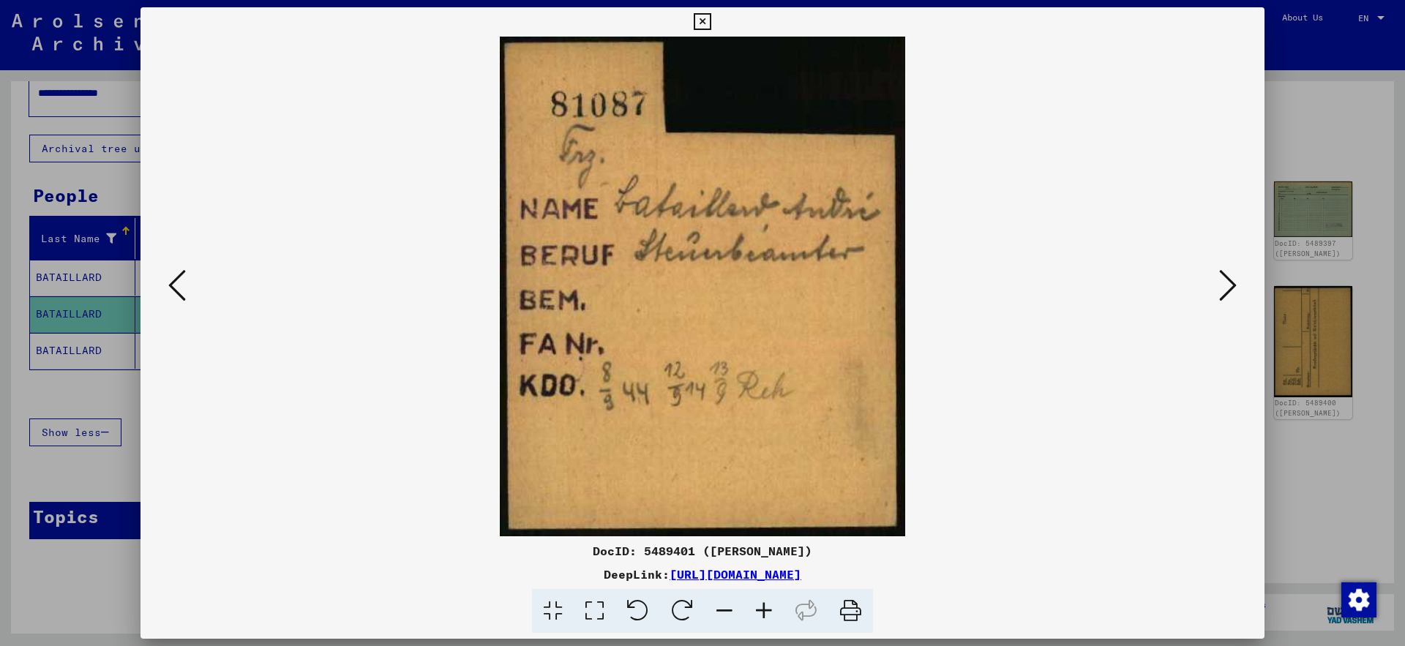
click at [767, 600] on icon at bounding box center [764, 611] width 40 height 45
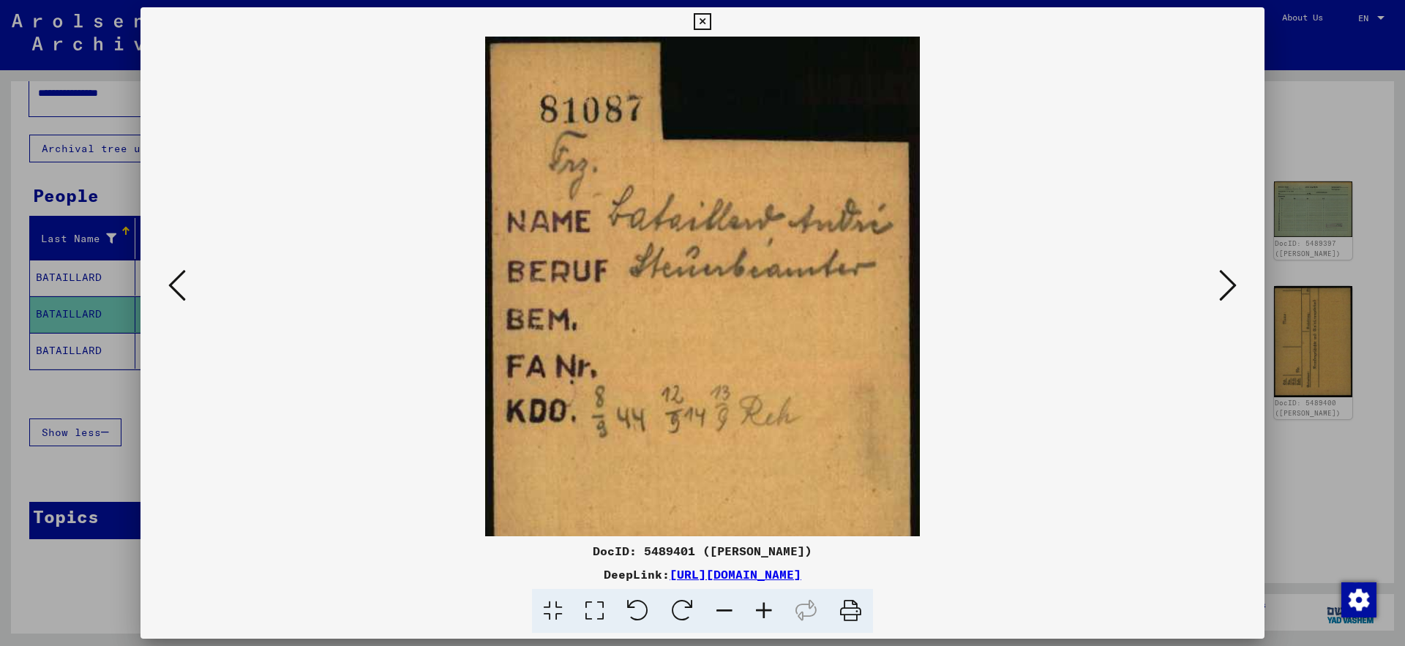
click at [767, 600] on icon at bounding box center [764, 611] width 40 height 45
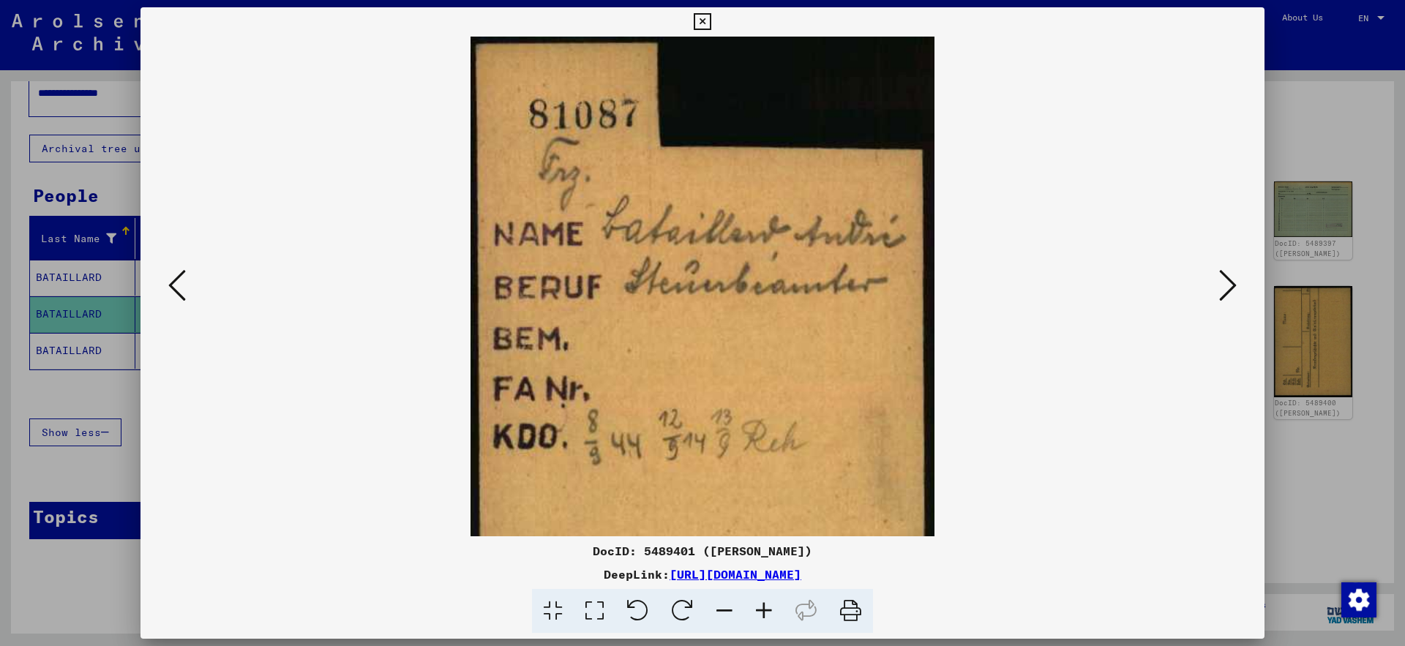
click at [767, 600] on icon at bounding box center [764, 611] width 40 height 45
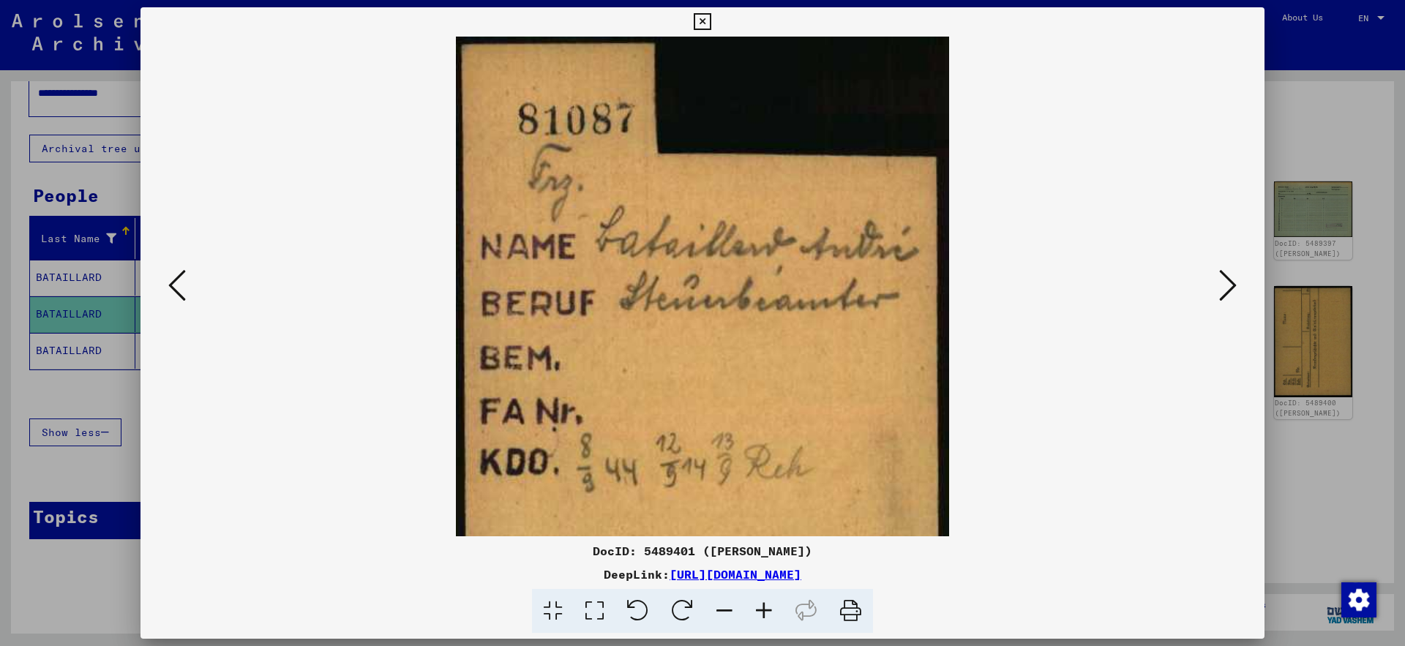
click at [767, 600] on icon at bounding box center [764, 611] width 40 height 45
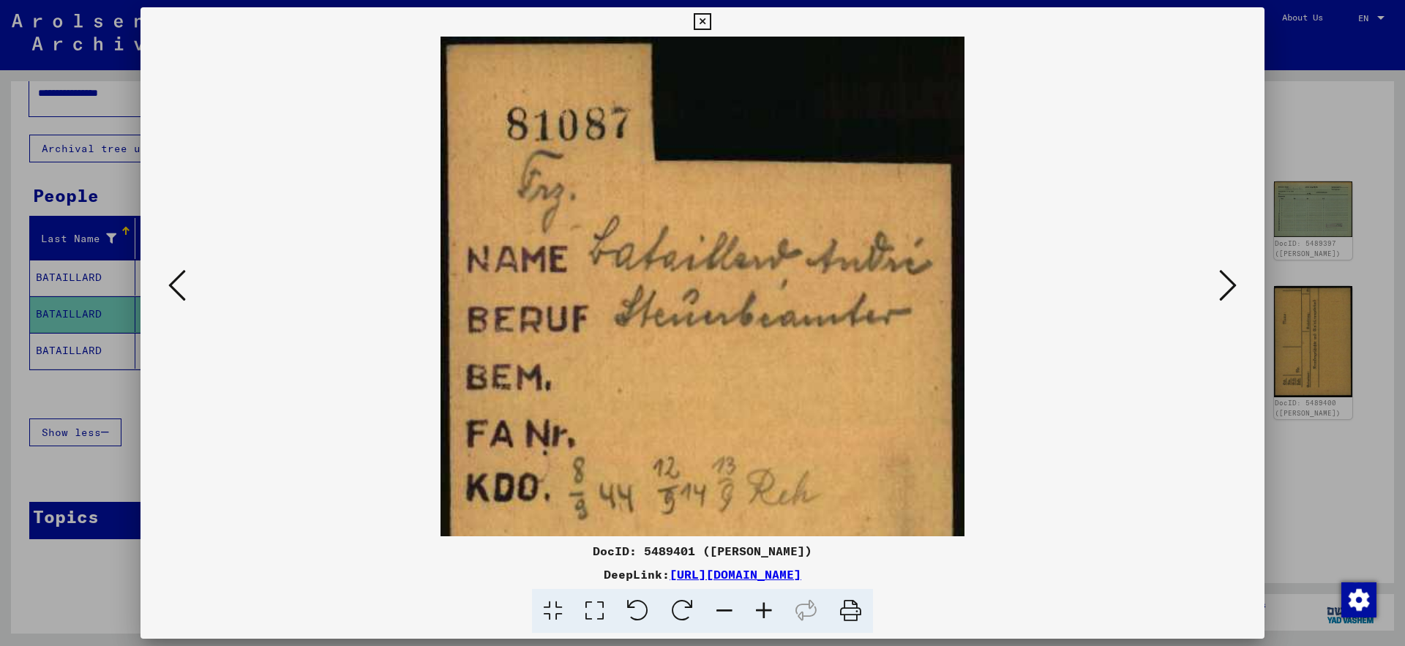
click at [1233, 283] on icon at bounding box center [1228, 285] width 18 height 35
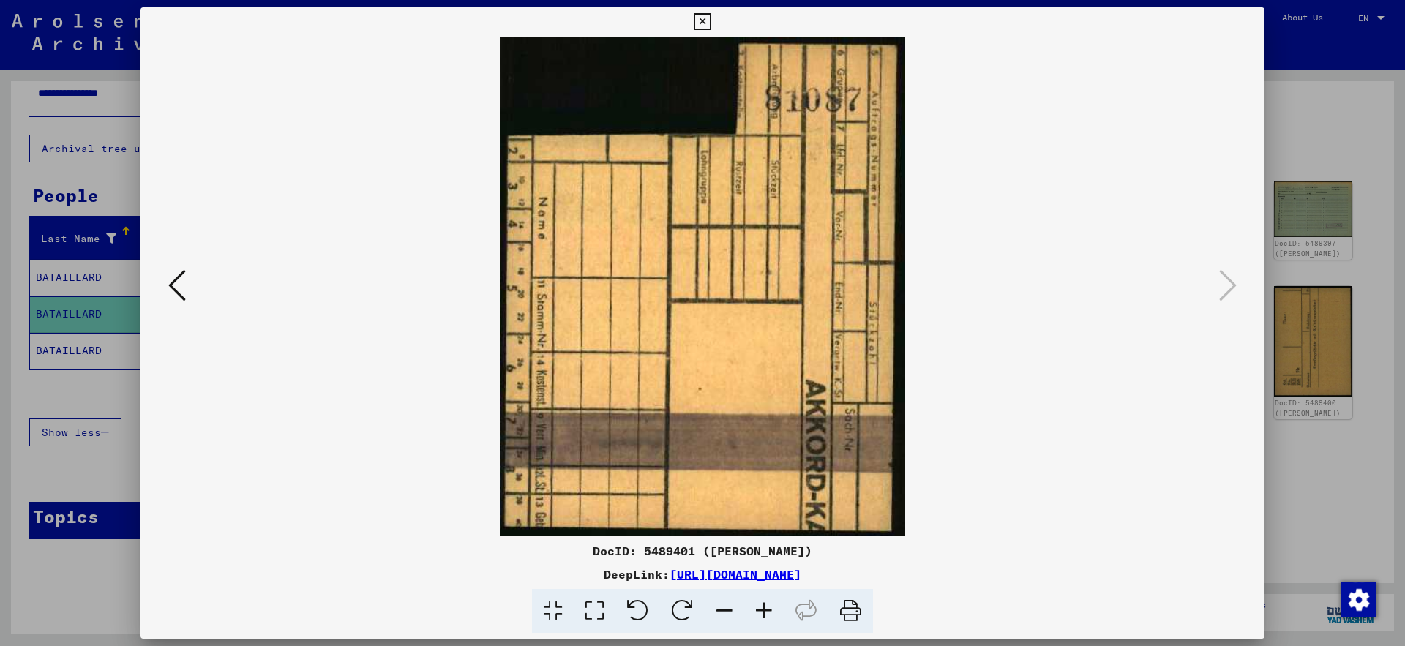
click at [711, 26] on icon at bounding box center [702, 22] width 17 height 18
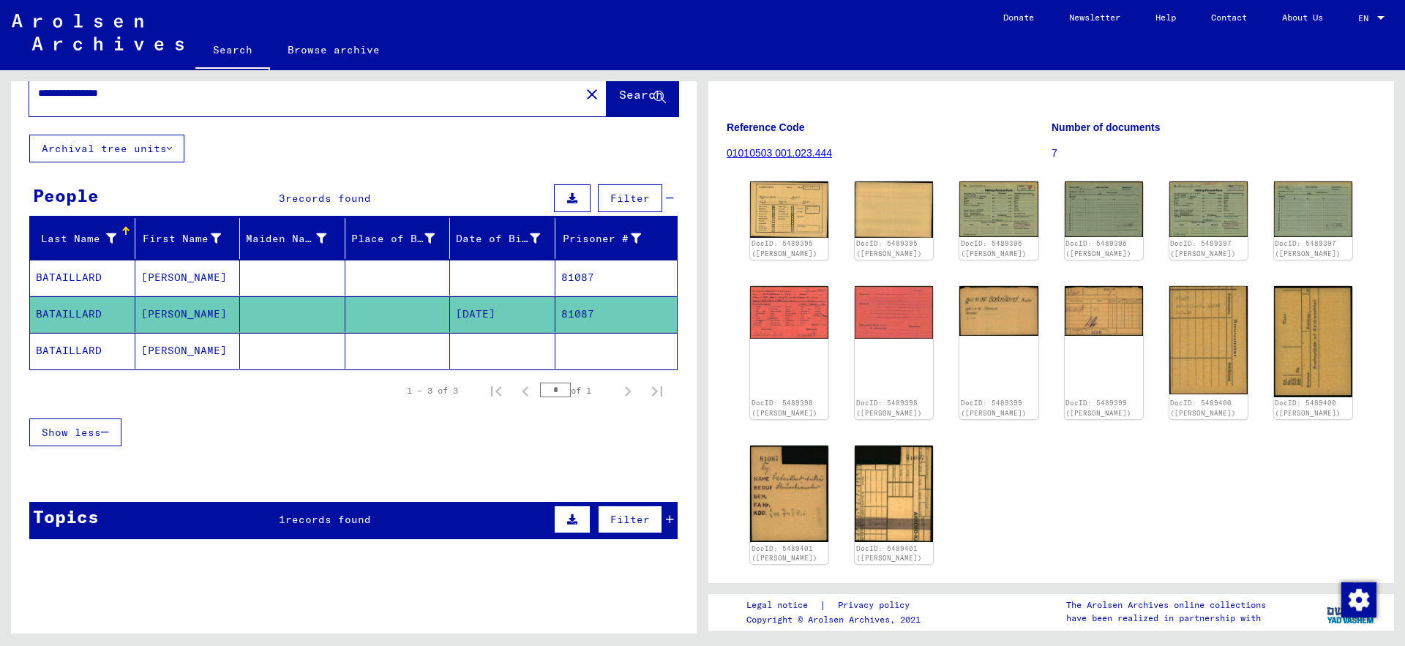
click at [108, 345] on mat-cell "BATAILLARD" at bounding box center [82, 351] width 105 height 36
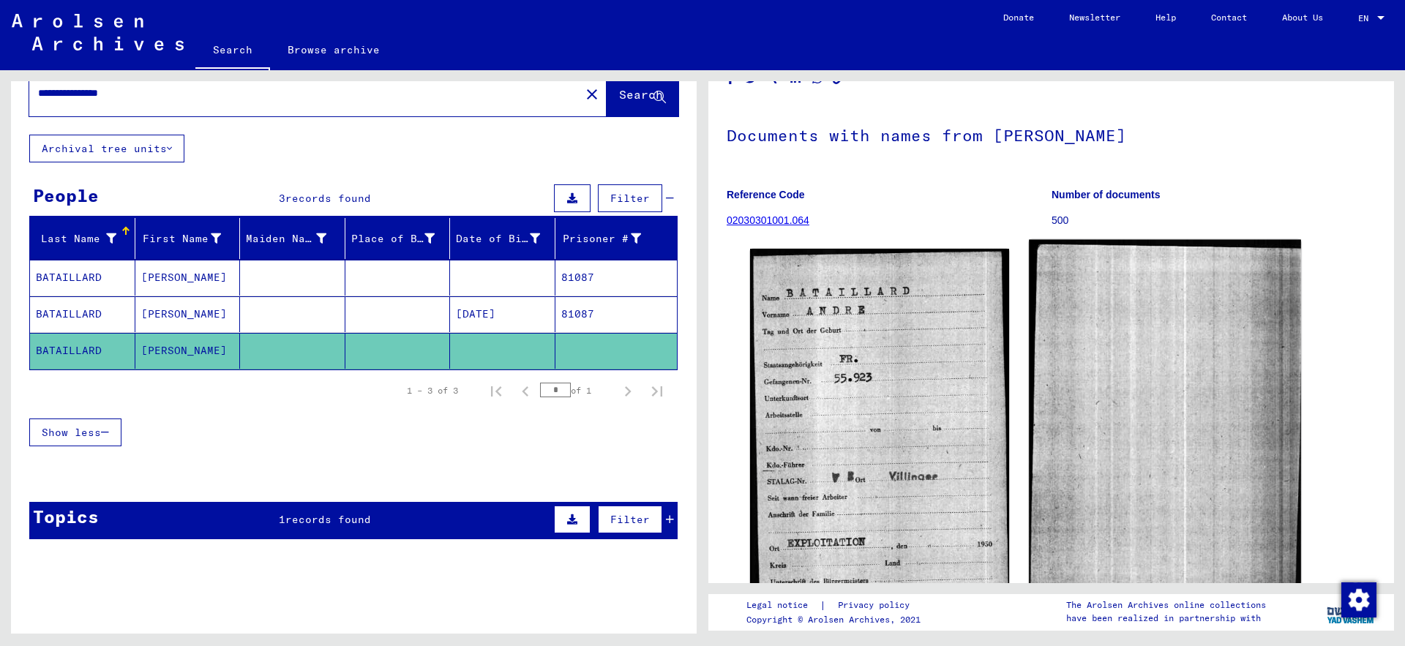
scroll to position [237, 0]
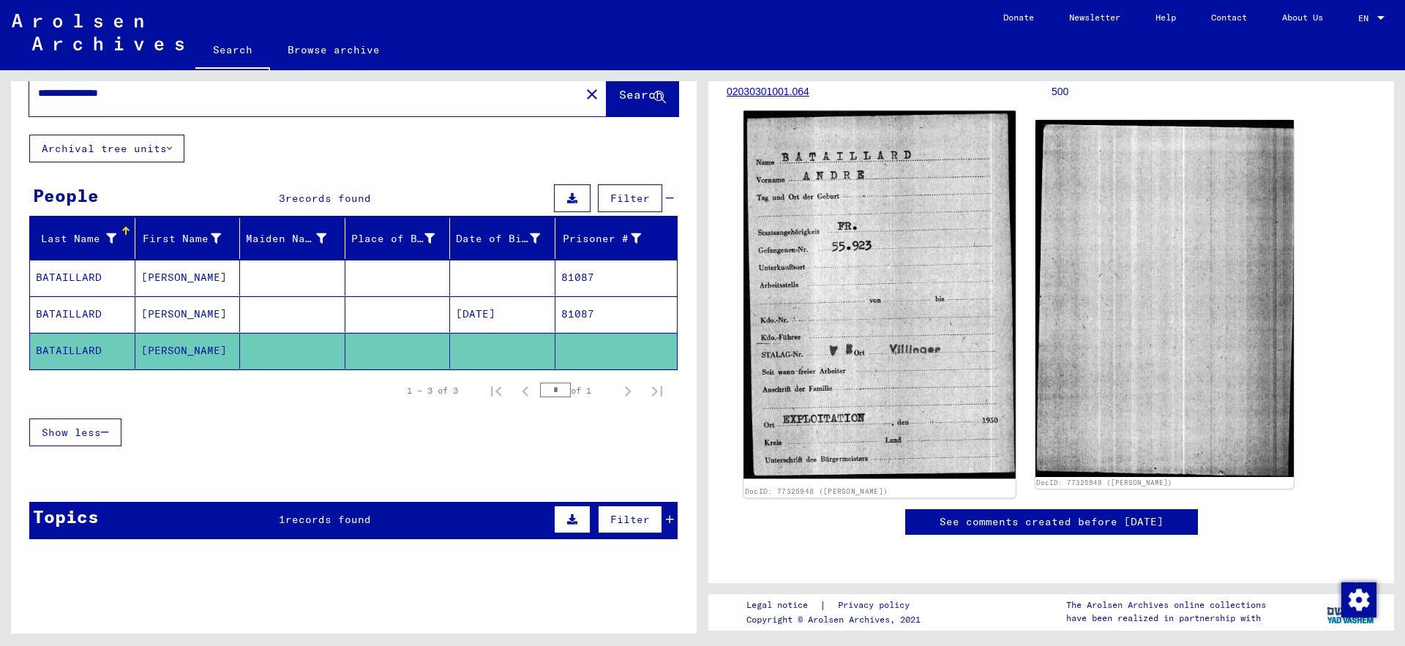
click at [915, 313] on img at bounding box center [880, 295] width 272 height 368
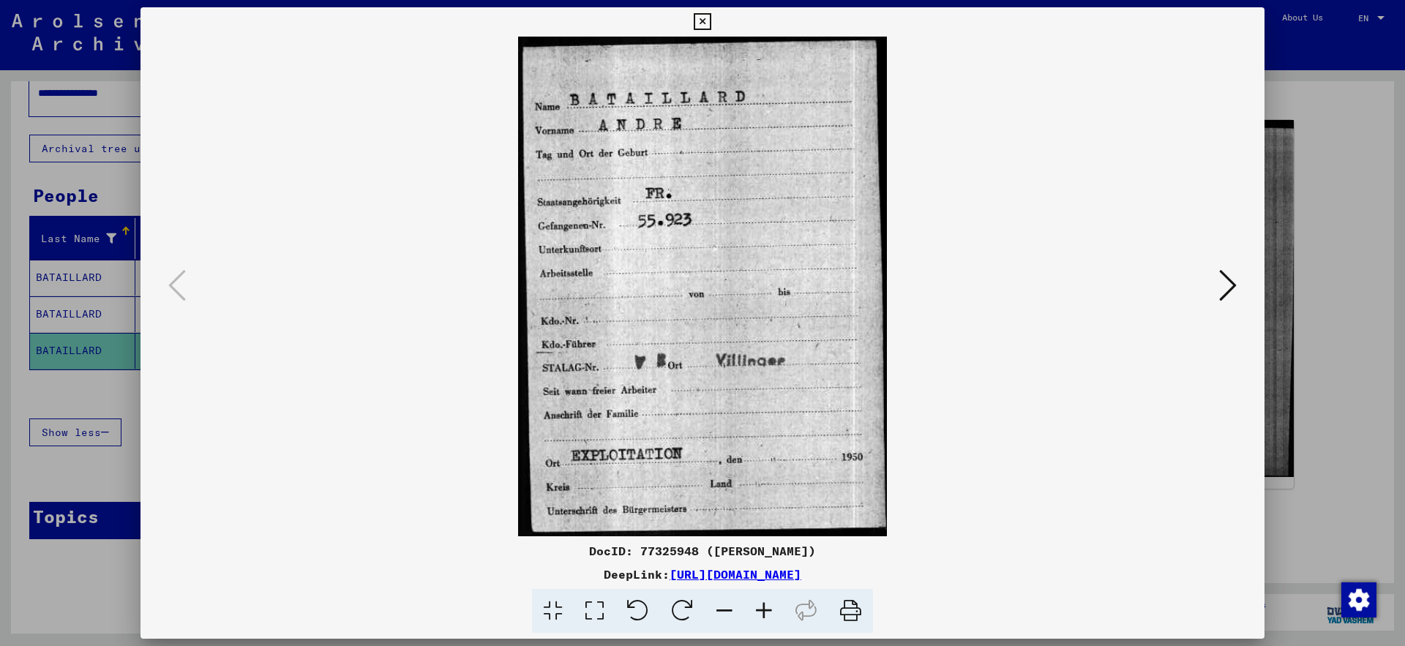
click at [1227, 288] on icon at bounding box center [1228, 285] width 18 height 35
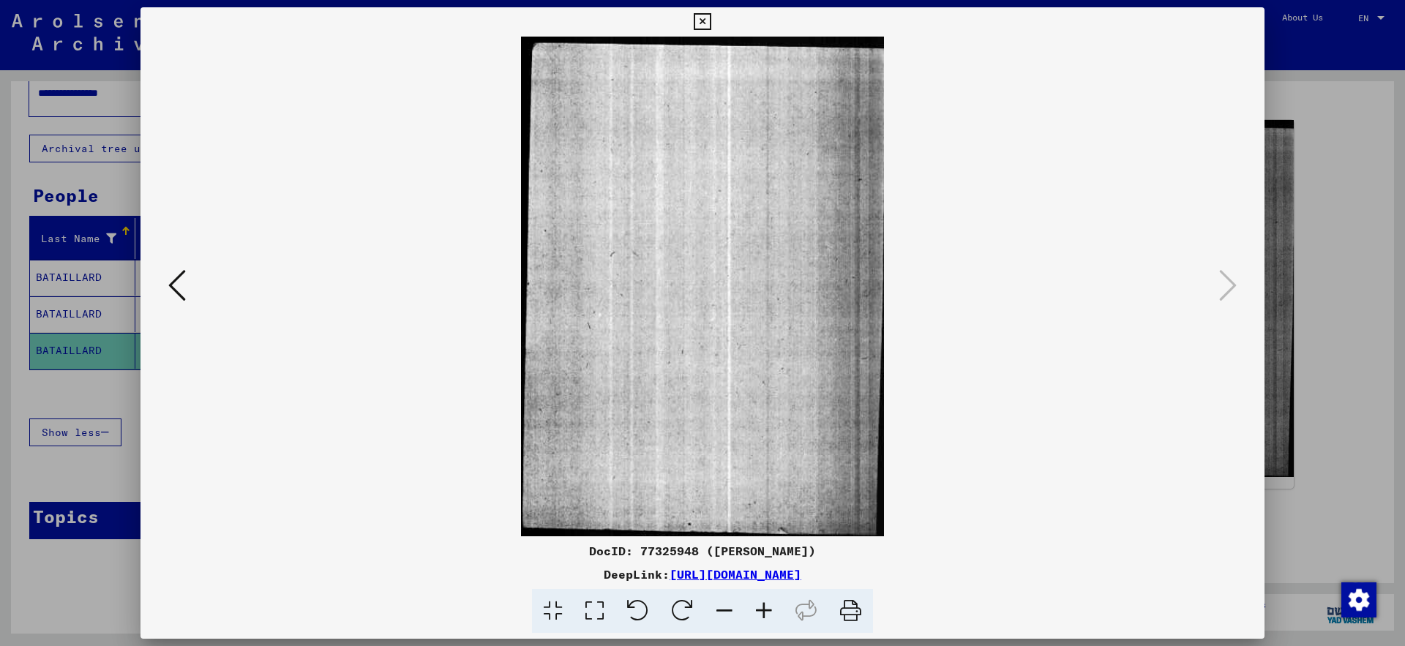
click at [156, 285] on div at bounding box center [703, 287] width 1124 height 500
click at [174, 288] on icon at bounding box center [177, 285] width 18 height 35
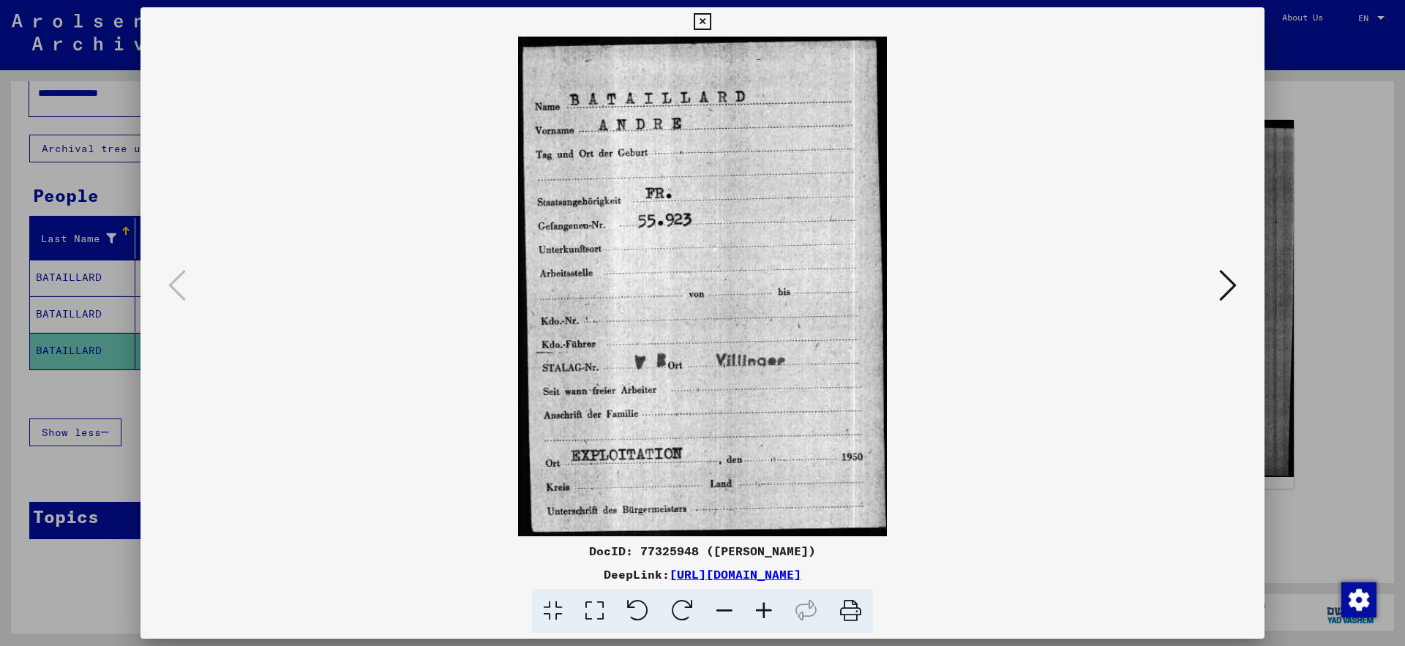
click at [711, 16] on icon at bounding box center [702, 22] width 17 height 18
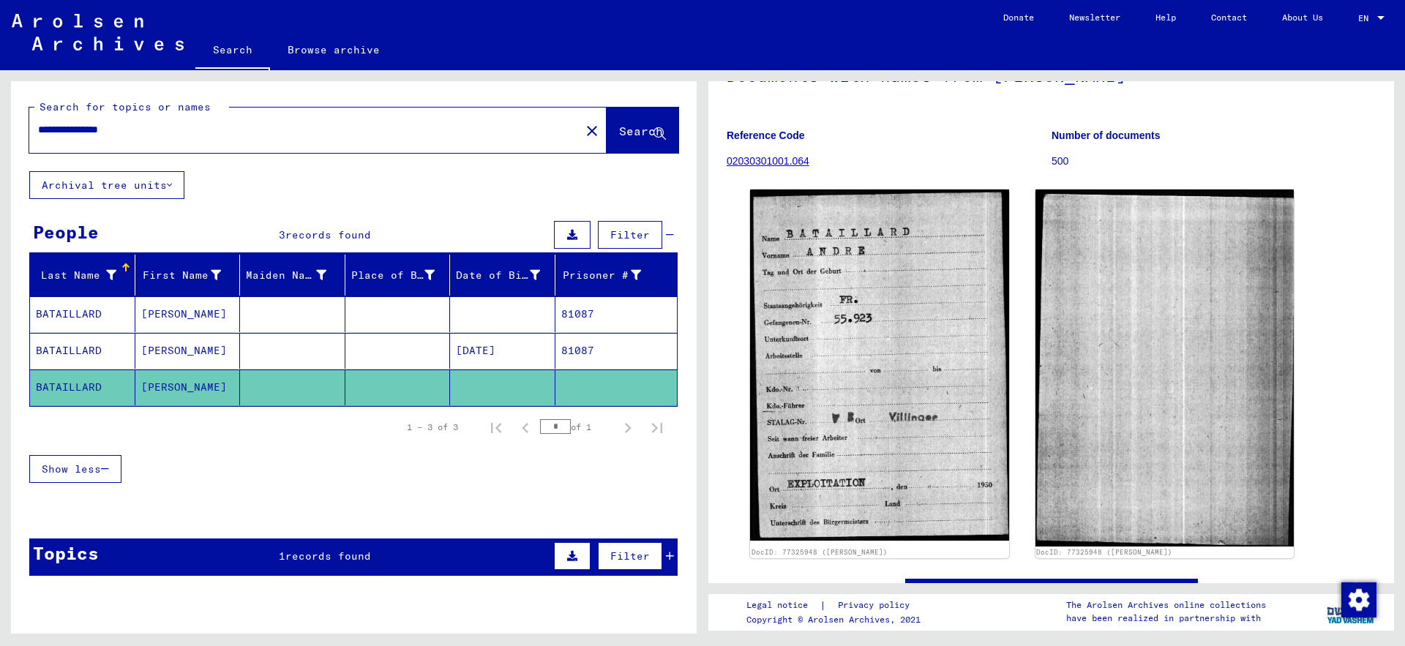
scroll to position [180, 0]
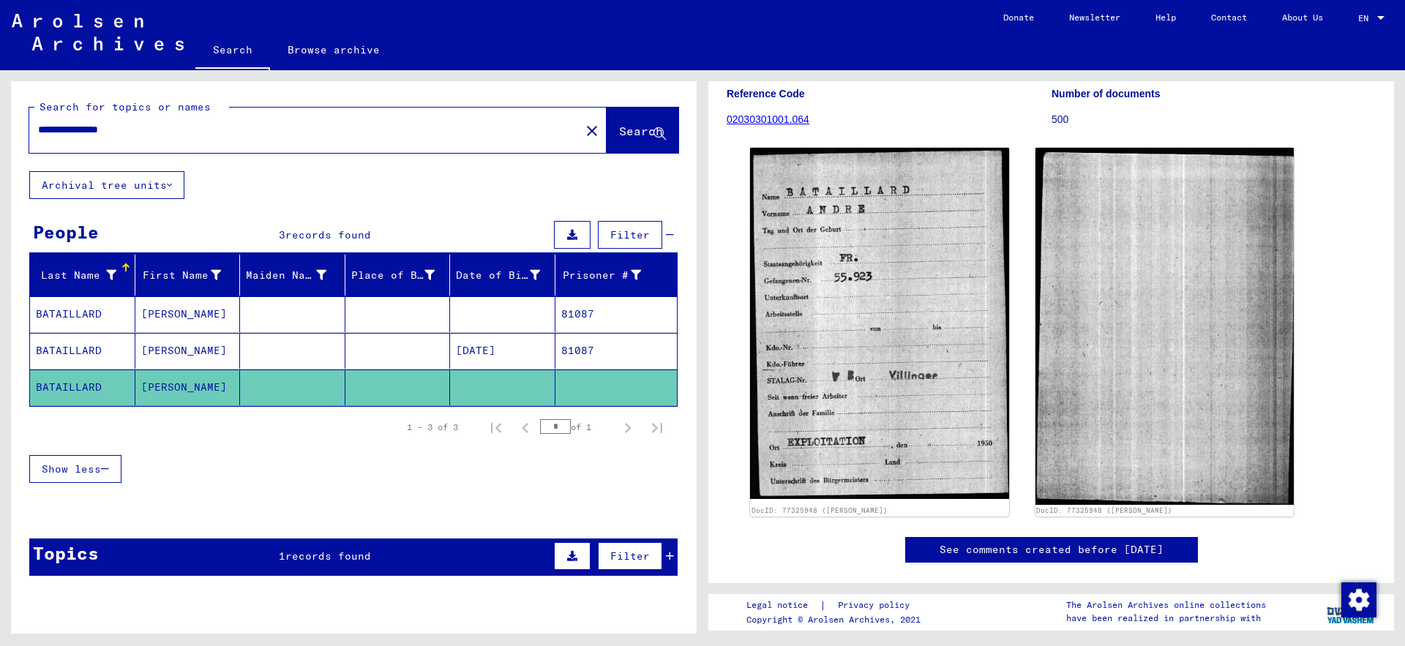
drag, startPoint x: 141, startPoint y: 134, endPoint x: 0, endPoint y: 152, distance: 142.4
click at [38, 138] on input "**********" at bounding box center [305, 129] width 534 height 15
type input "**********"
click at [619, 134] on span "Search" at bounding box center [641, 131] width 44 height 15
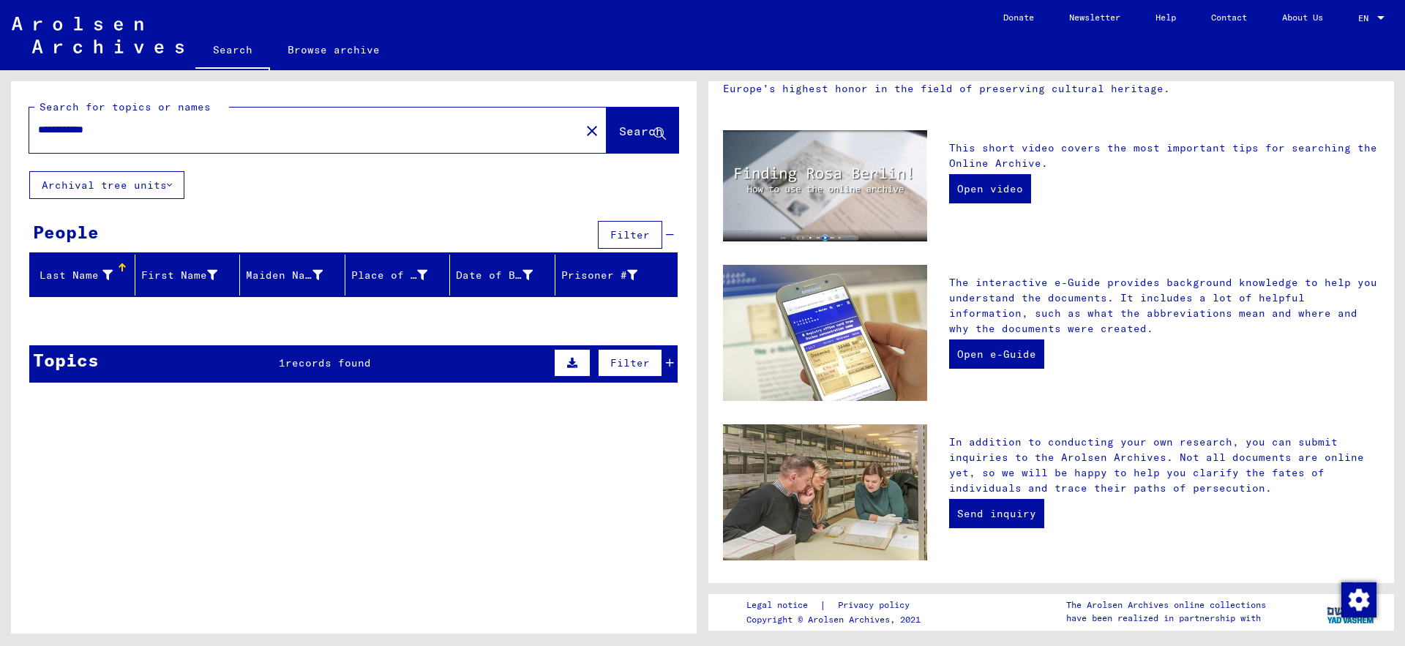
scroll to position [449, 0]
